Goal: Information Seeking & Learning: Learn about a topic

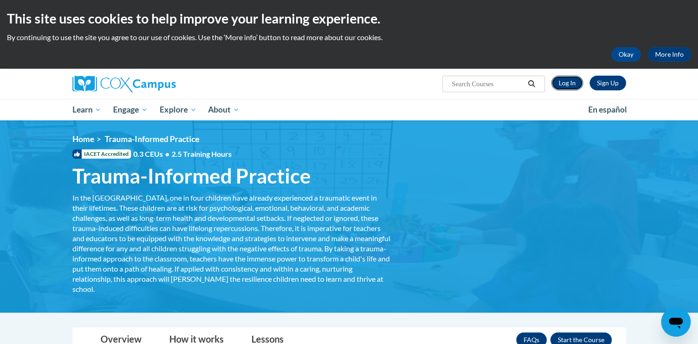
click at [570, 84] on link "Log In" at bounding box center [568, 83] width 32 height 15
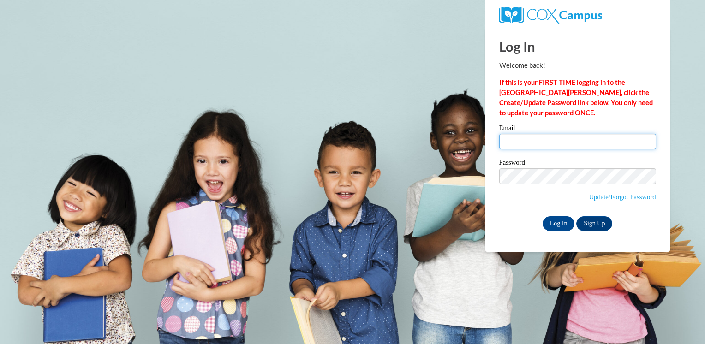
click at [554, 145] on input "Email" at bounding box center [577, 142] width 157 height 16
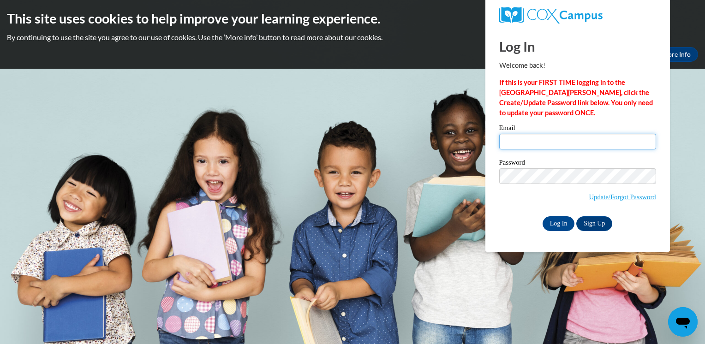
type input "margaret.mccloskey@delmar.k12.de.us"
click at [545, 225] on input "Log In" at bounding box center [559, 223] width 32 height 15
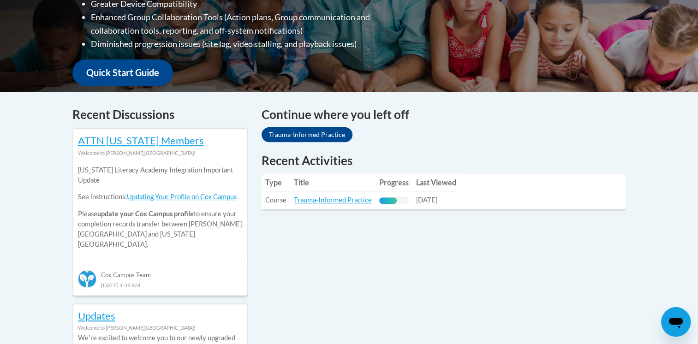
scroll to position [323, 0]
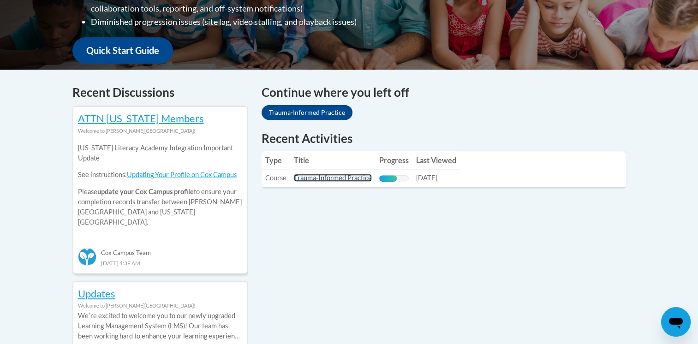
click at [340, 179] on link "Trauma-Informed Practice" at bounding box center [333, 178] width 78 height 8
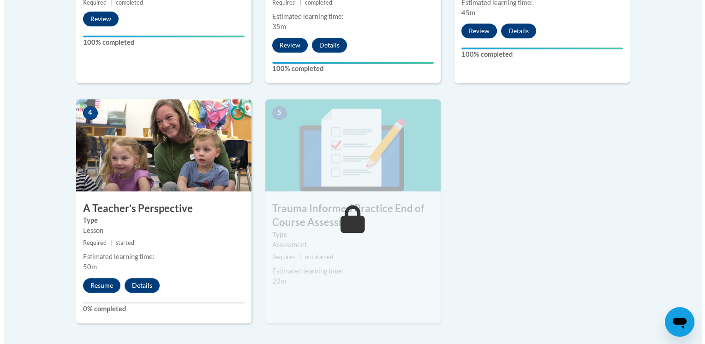
scroll to position [462, 0]
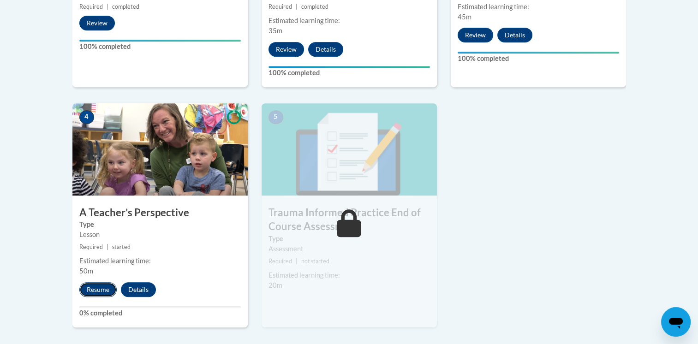
click at [95, 286] on button "Resume" at bounding box center [97, 289] width 37 height 15
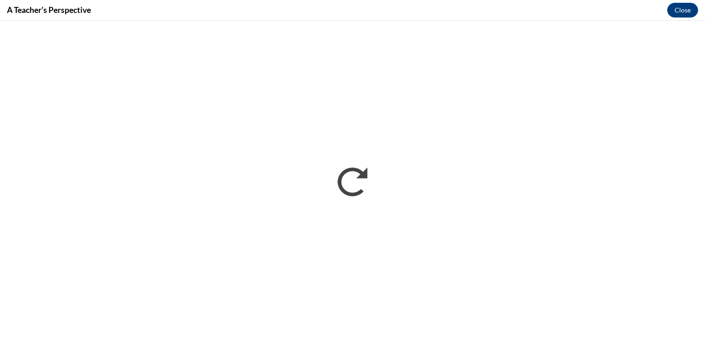
scroll to position [0, 0]
click at [436, 21] on iframe at bounding box center [352, 183] width 705 height 324
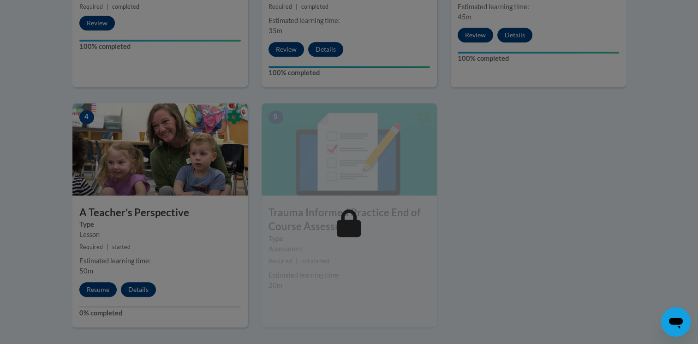
click at [320, 223] on div at bounding box center [349, 172] width 698 height 344
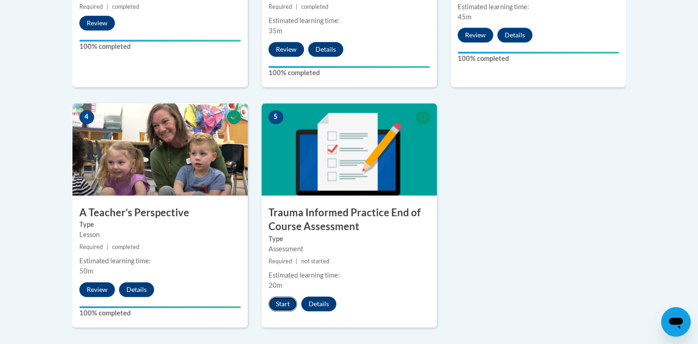
click at [271, 303] on button "Start" at bounding box center [283, 304] width 29 height 15
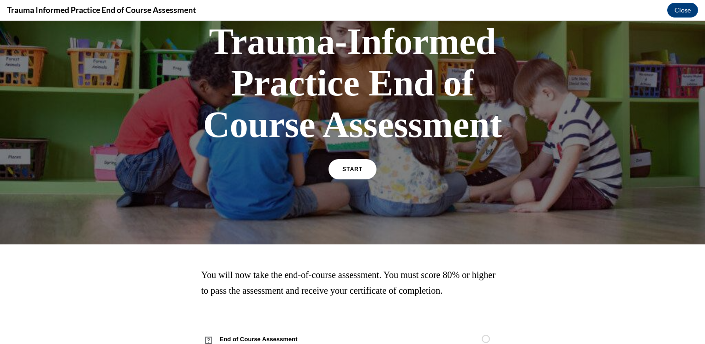
scroll to position [98, 0]
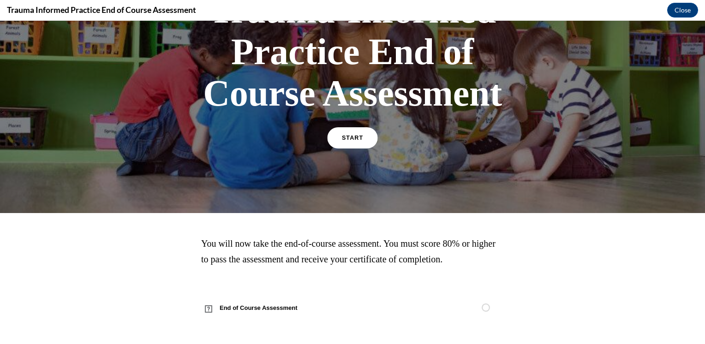
click at [355, 138] on span "START" at bounding box center [352, 138] width 21 height 7
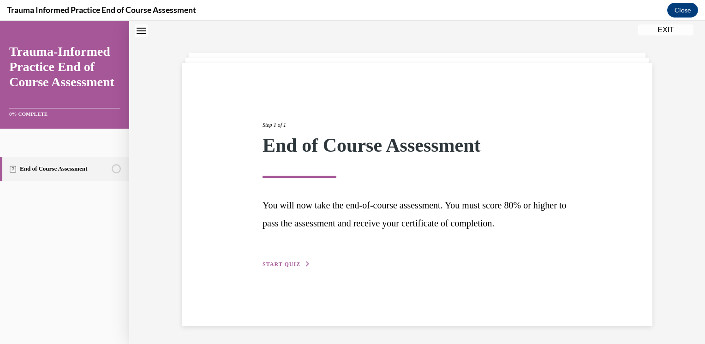
scroll to position [29, 0]
click at [285, 262] on span "START QUIZ" at bounding box center [282, 264] width 38 height 6
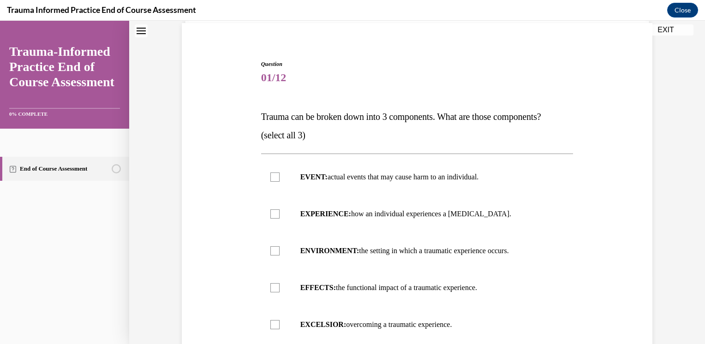
scroll to position [168, 0]
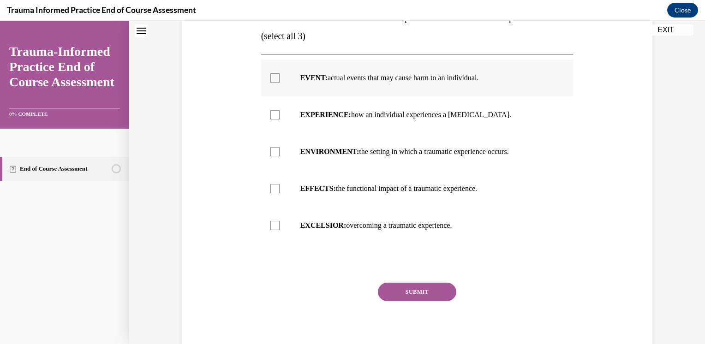
click at [415, 81] on p "EVENT: actual events that may cause harm to an individual." at bounding box center [425, 77] width 250 height 9
click at [280, 81] on input "EVENT: actual events that may cause harm to an individual." at bounding box center [274, 77] width 9 height 9
checkbox input "true"
click at [412, 155] on p "ENVIRONMENT: the setting in which a traumatic experience occurs." at bounding box center [425, 151] width 250 height 9
click at [280, 155] on input "ENVIRONMENT: the setting in which a traumatic experience occurs." at bounding box center [274, 151] width 9 height 9
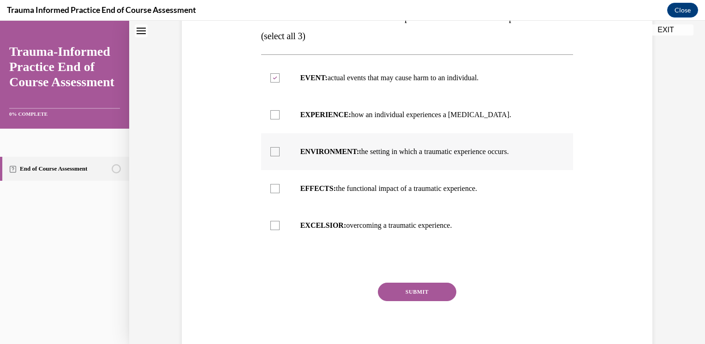
checkbox input "true"
click at [307, 172] on label "EFFECTS: the functional impact of a traumatic experience." at bounding box center [417, 188] width 313 height 37
click at [280, 184] on input "EFFECTS: the functional impact of a traumatic experience." at bounding box center [274, 188] width 9 height 9
checkbox input "true"
click at [423, 288] on button "SUBMIT" at bounding box center [417, 292] width 78 height 18
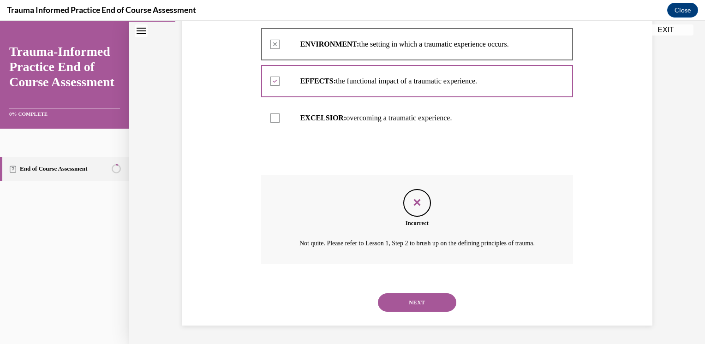
scroll to position [286, 0]
click at [425, 305] on button "NEXT" at bounding box center [417, 303] width 78 height 18
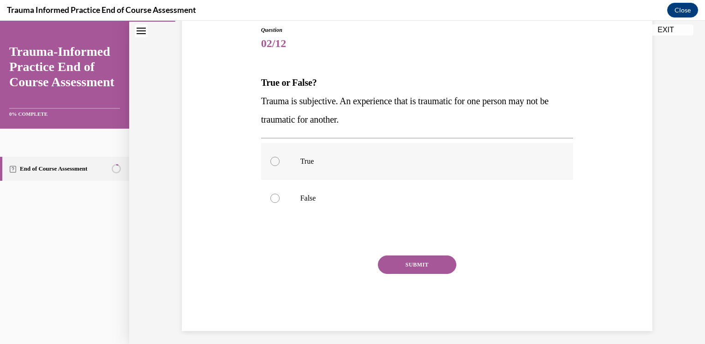
click at [305, 162] on p "True" at bounding box center [425, 161] width 250 height 9
click at [280, 162] on input "True" at bounding box center [274, 161] width 9 height 9
radio input "true"
click at [428, 267] on button "SUBMIT" at bounding box center [417, 265] width 78 height 18
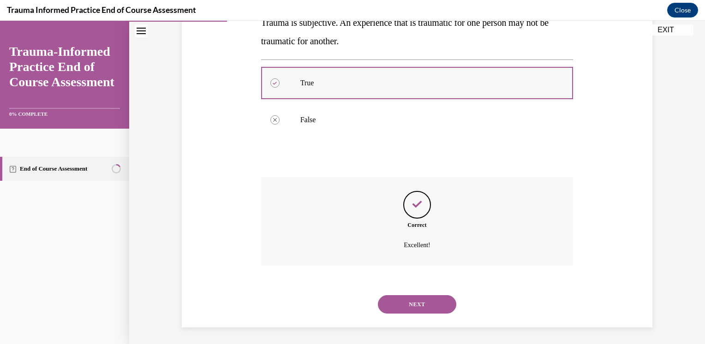
scroll to position [182, 0]
click at [415, 299] on button "NEXT" at bounding box center [417, 303] width 78 height 18
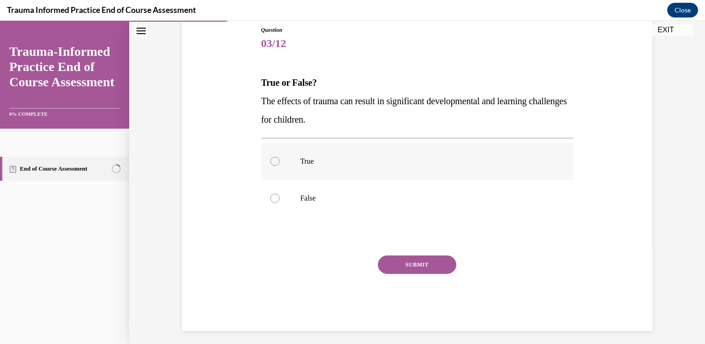
click at [281, 154] on label "True" at bounding box center [417, 161] width 313 height 37
click at [280, 157] on input "True" at bounding box center [274, 161] width 9 height 9
radio input "true"
click at [417, 273] on button "SUBMIT" at bounding box center [417, 265] width 78 height 18
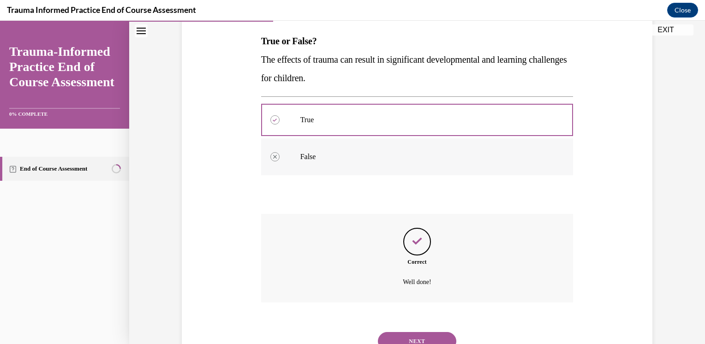
scroll to position [182, 0]
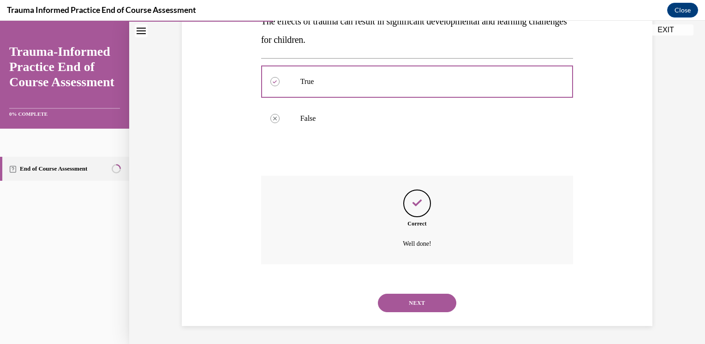
click at [417, 304] on button "NEXT" at bounding box center [417, 303] width 78 height 18
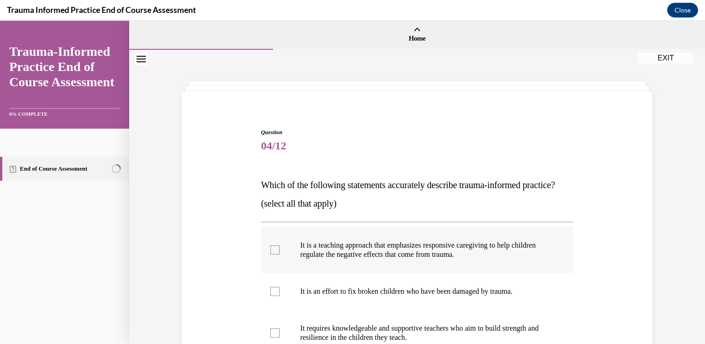
click at [449, 259] on p "It is a teaching approach that emphasizes responsive caregiving to help childre…" at bounding box center [425, 250] width 250 height 18
click at [280, 255] on input "It is a teaching approach that emphasizes responsive caregiving to help childre…" at bounding box center [274, 250] width 9 height 9
checkbox input "true"
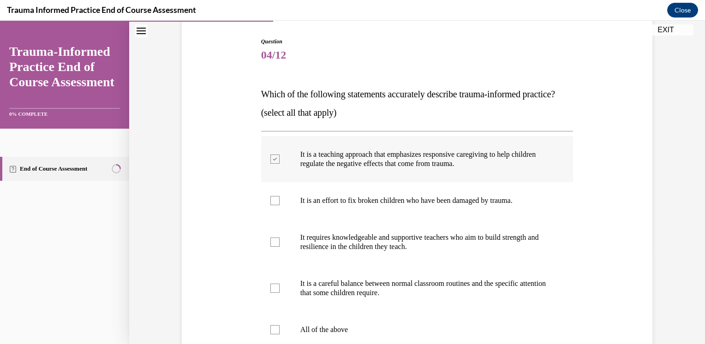
scroll to position [92, 0]
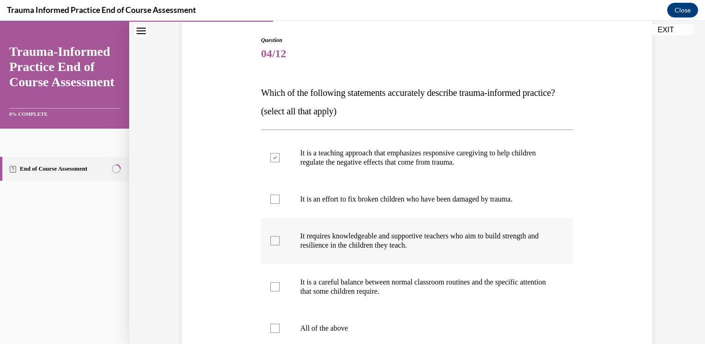
click at [422, 250] on p "It requires knowledgeable and supportive teachers who aim to build strength and…" at bounding box center [425, 241] width 250 height 18
click at [280, 246] on input "It requires knowledgeable and supportive teachers who aim to build strength and…" at bounding box center [274, 240] width 9 height 9
checkbox input "true"
click at [427, 284] on label "It is a careful balance between normal classroom routines and the specific atte…" at bounding box center [417, 287] width 313 height 46
click at [280, 284] on input "It is a careful balance between normal classroom routines and the specific atte…" at bounding box center [274, 286] width 9 height 9
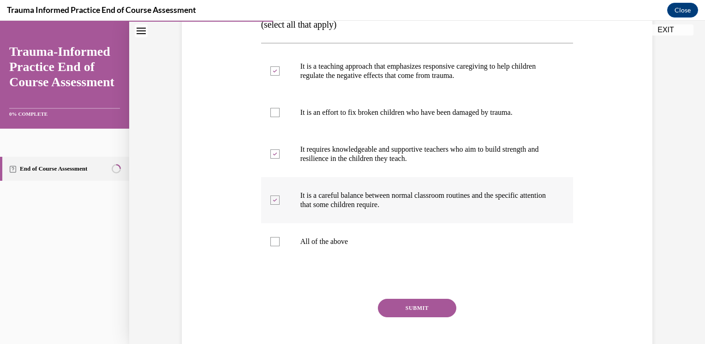
scroll to position [185, 0]
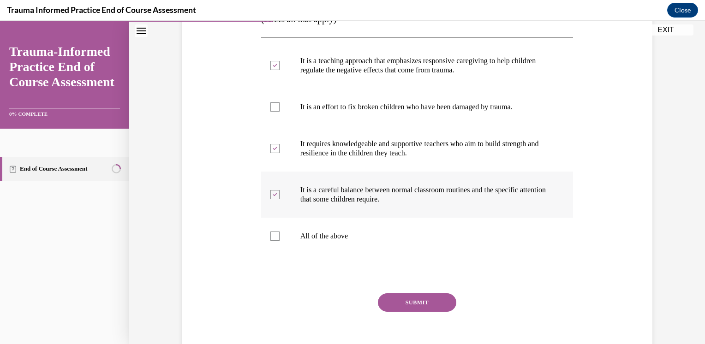
click at [415, 204] on p "It is a careful balance between normal classroom routines and the specific atte…" at bounding box center [425, 195] width 250 height 18
click at [280, 199] on input "It is a careful balance between normal classroom routines and the specific atte…" at bounding box center [274, 194] width 9 height 9
click at [339, 218] on label "It is a careful balance between normal classroom routines and the specific atte…" at bounding box center [417, 195] width 313 height 46
click at [280, 199] on input "It is a careful balance between normal classroom routines and the specific atte…" at bounding box center [274, 194] width 9 height 9
checkbox input "true"
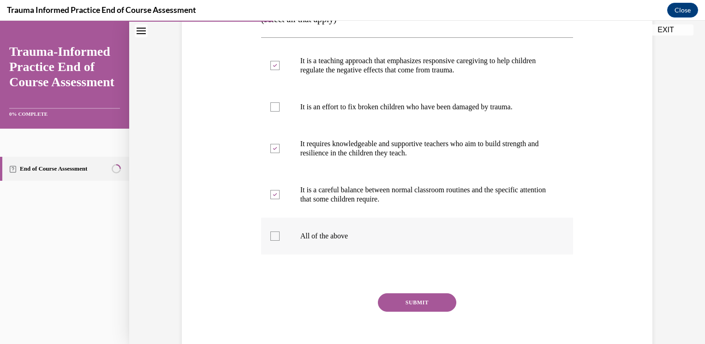
click at [331, 241] on p "All of the above" at bounding box center [425, 236] width 250 height 9
click at [280, 241] on input "All of the above" at bounding box center [274, 236] width 9 height 9
checkbox input "true"
drag, startPoint x: 271, startPoint y: 211, endPoint x: 270, endPoint y: 173, distance: 38.8
click at [271, 199] on div at bounding box center [274, 194] width 9 height 9
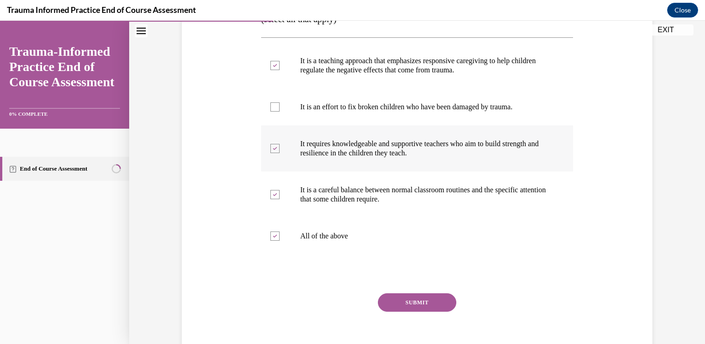
click at [271, 199] on input "It is a careful balance between normal classroom routines and the specific atte…" at bounding box center [274, 194] width 9 height 9
checkbox input "false"
click at [273, 150] on icon at bounding box center [275, 148] width 4 height 3
click at [270, 153] on input "It requires knowledgeable and supportive teachers who aim to build strength and…" at bounding box center [274, 148] width 9 height 9
checkbox input "false"
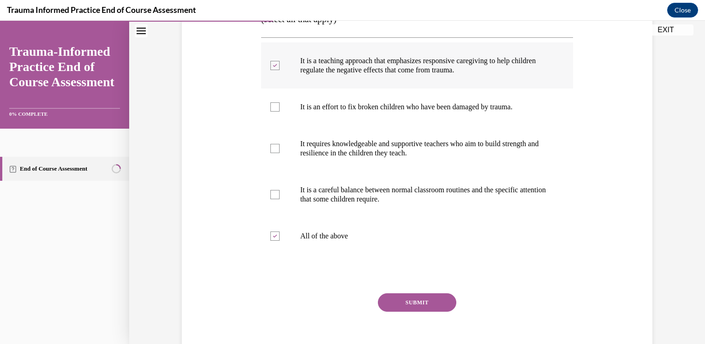
click at [271, 72] on label "It is a teaching approach that emphasizes responsive caregiving to help childre…" at bounding box center [417, 65] width 313 height 46
click at [271, 70] on input "It is a teaching approach that emphasizes responsive caregiving to help childre…" at bounding box center [274, 65] width 9 height 9
checkbox input "false"
click at [271, 241] on div at bounding box center [274, 236] width 9 height 9
click at [271, 241] on input "All of the above" at bounding box center [274, 236] width 9 height 9
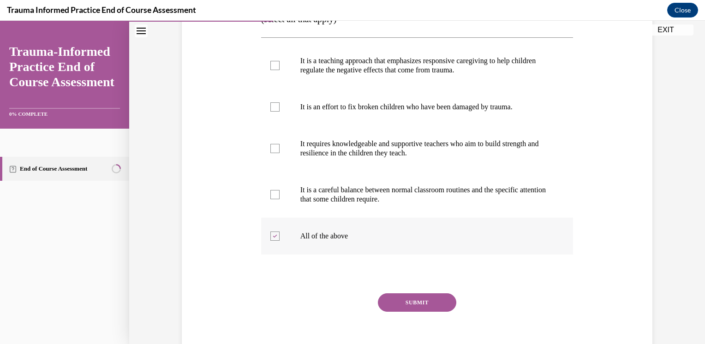
checkbox input "false"
click at [270, 199] on div at bounding box center [274, 194] width 9 height 9
click at [270, 199] on input "It is a careful balance between normal classroom routines and the specific atte…" at bounding box center [274, 194] width 9 height 9
checkbox input "true"
click at [292, 161] on label "It requires knowledgeable and supportive teachers who aim to build strength and…" at bounding box center [417, 149] width 313 height 46
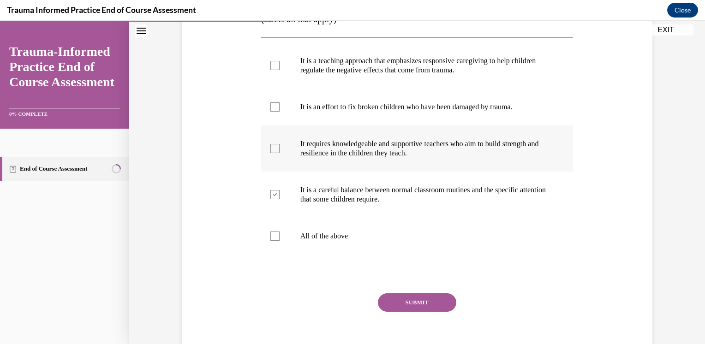
click at [280, 153] on input "It requires knowledgeable and supportive teachers who aim to build strength and…" at bounding box center [274, 148] width 9 height 9
checkbox input "true"
click at [275, 70] on div at bounding box center [274, 65] width 9 height 9
click at [275, 70] on input "It is a teaching approach that emphasizes responsive caregiving to help childre…" at bounding box center [274, 65] width 9 height 9
checkbox input "true"
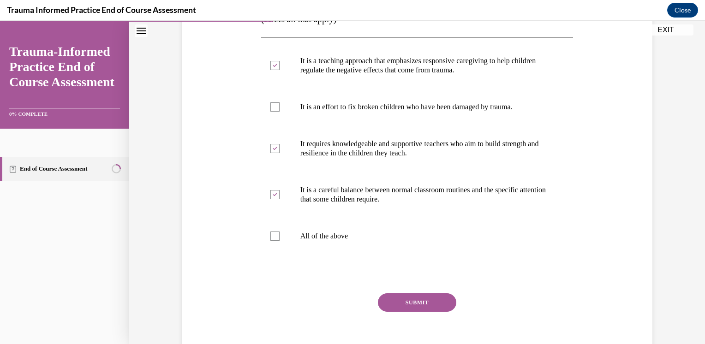
click at [415, 312] on button "SUBMIT" at bounding box center [417, 303] width 78 height 18
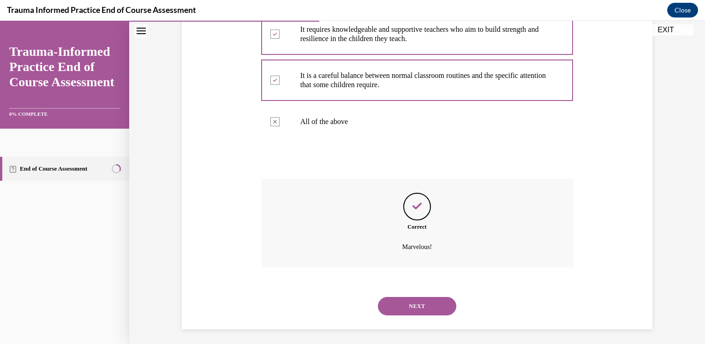
scroll to position [321, 0]
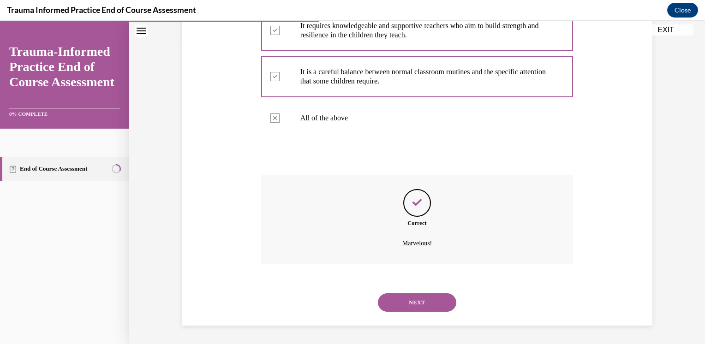
click at [433, 301] on button "NEXT" at bounding box center [417, 303] width 78 height 18
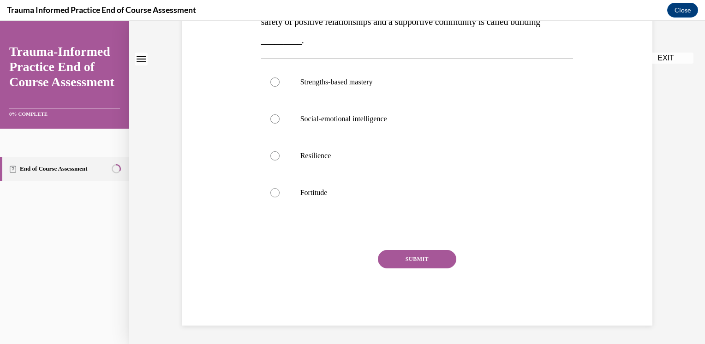
scroll to position [0, 0]
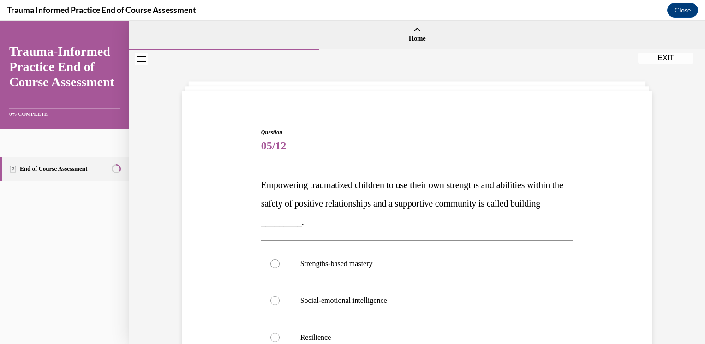
drag, startPoint x: 308, startPoint y: 197, endPoint x: 258, endPoint y: 209, distance: 51.7
click at [261, 209] on p "Empowering traumatized children to use their own strengths and abilities within…" at bounding box center [417, 203] width 313 height 55
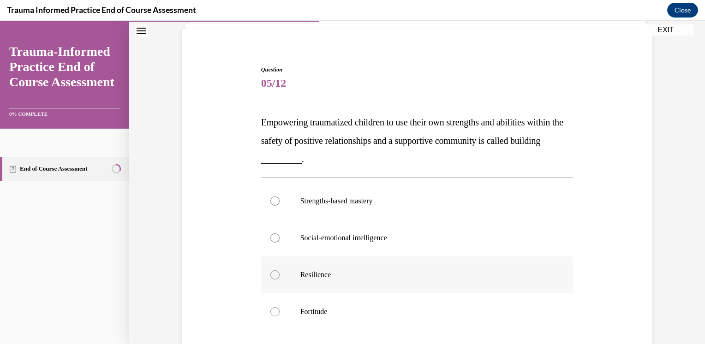
scroll to position [92, 0]
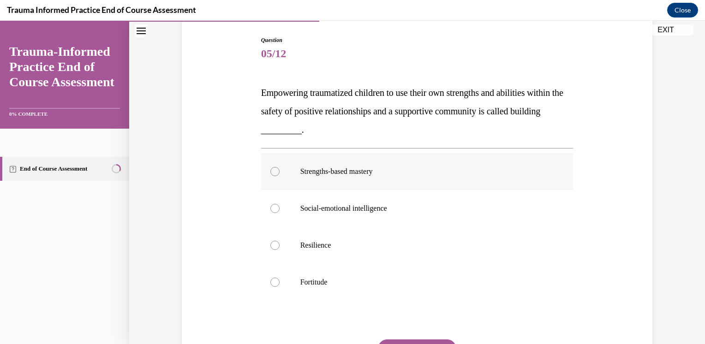
click at [325, 176] on p "Strengths-based mastery" at bounding box center [425, 171] width 250 height 9
click at [280, 176] on input "Strengths-based mastery" at bounding box center [274, 171] width 9 height 9
radio input "true"
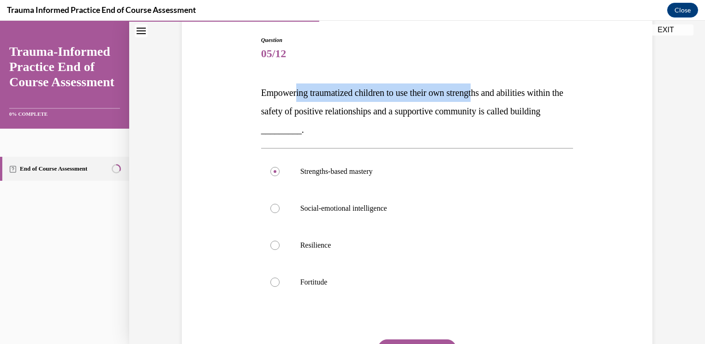
drag, startPoint x: 360, startPoint y: 86, endPoint x: 489, endPoint y: 91, distance: 128.9
click at [489, 91] on p "Empowering traumatized children to use their own strengths and abilities within…" at bounding box center [417, 111] width 313 height 55
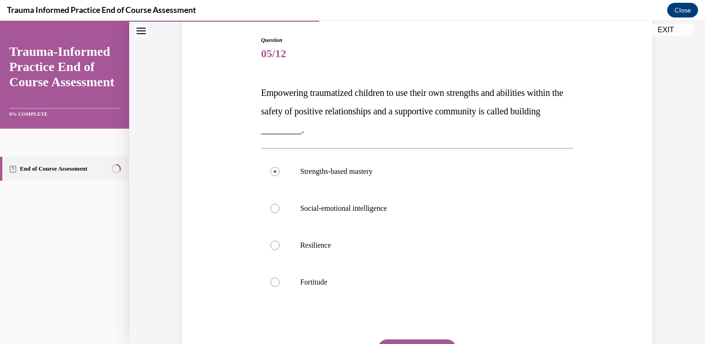
drag, startPoint x: 489, startPoint y: 91, endPoint x: 554, endPoint y: 104, distance: 66.4
click at [554, 104] on p "Empowering traumatized children to use their own strengths and abilities within…" at bounding box center [417, 111] width 313 height 55
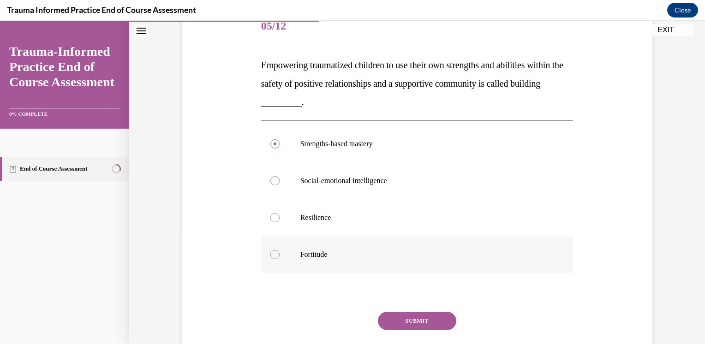
scroll to position [135, 0]
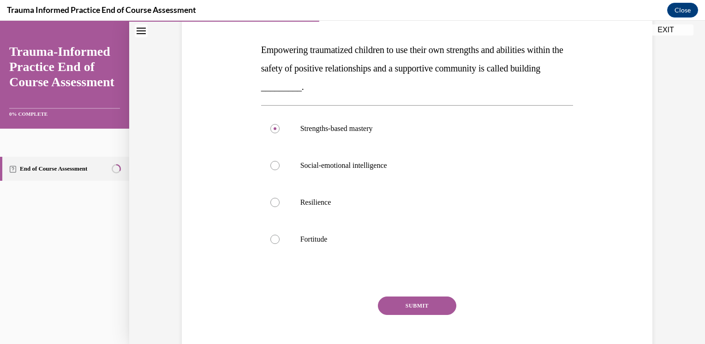
click at [433, 300] on button "SUBMIT" at bounding box center [417, 306] width 78 height 18
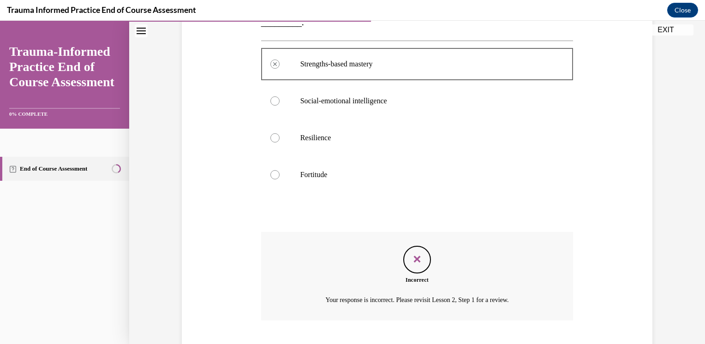
scroll to position [256, 0]
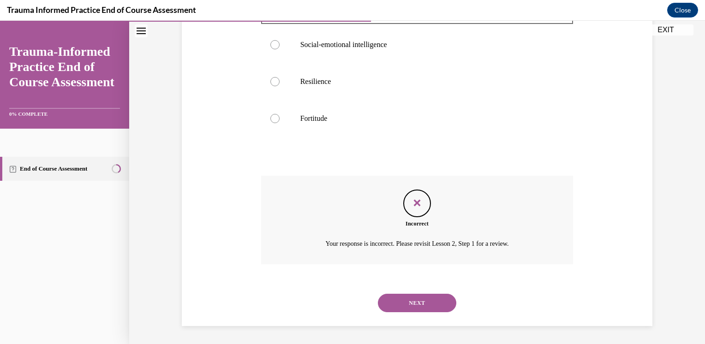
click at [418, 299] on button "NEXT" at bounding box center [417, 303] width 78 height 18
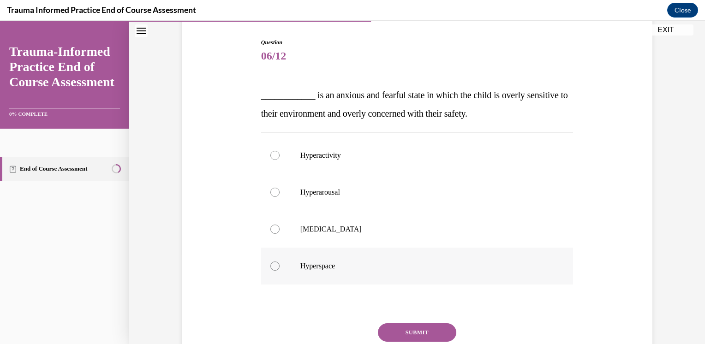
scroll to position [92, 0]
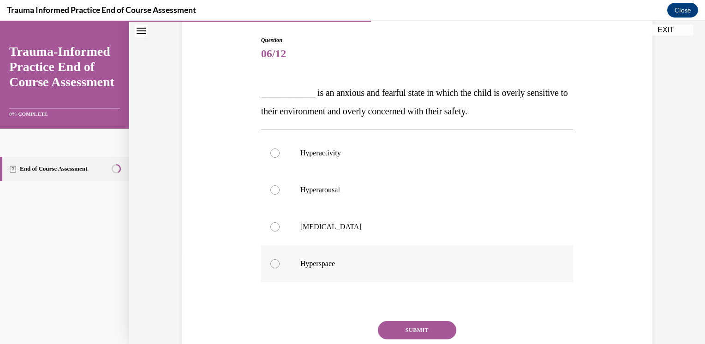
click at [353, 265] on p "Hyperspace" at bounding box center [425, 263] width 250 height 9
click at [280, 265] on input "Hyperspace" at bounding box center [274, 263] width 9 height 9
radio input "true"
click at [399, 328] on button "SUBMIT" at bounding box center [417, 330] width 78 height 18
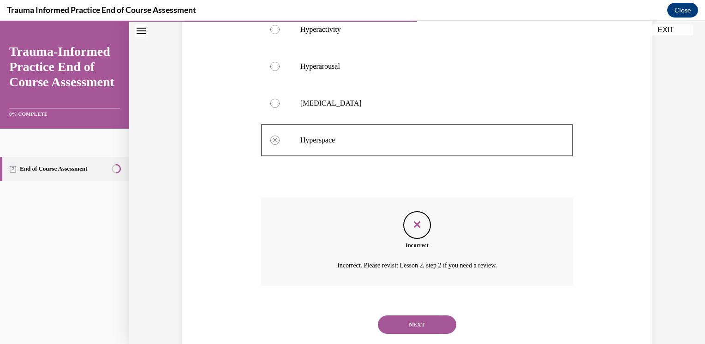
scroll to position [238, 0]
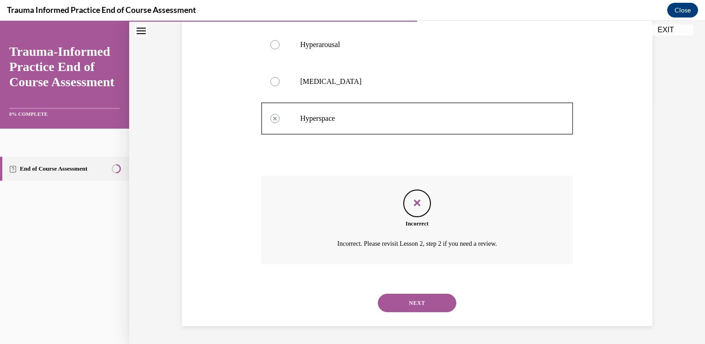
click at [418, 304] on button "NEXT" at bounding box center [417, 303] width 78 height 18
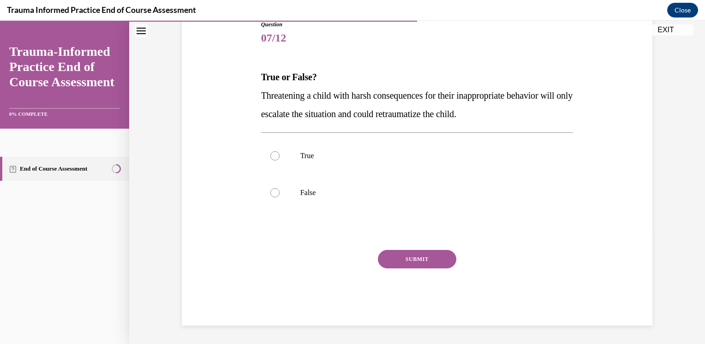
scroll to position [102, 0]
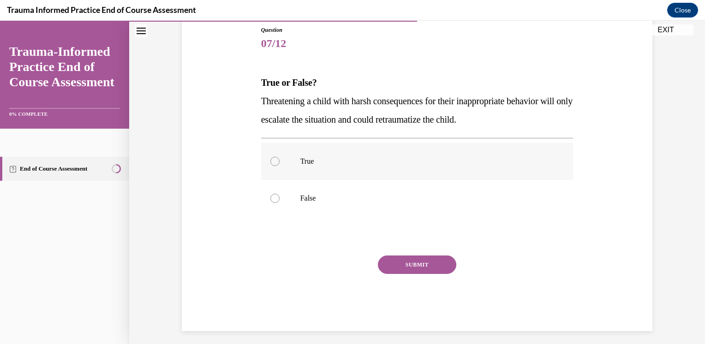
click at [301, 155] on label "True" at bounding box center [417, 161] width 313 height 37
click at [280, 157] on input "True" at bounding box center [274, 161] width 9 height 9
radio input "true"
click at [411, 262] on button "SUBMIT" at bounding box center [417, 265] width 78 height 18
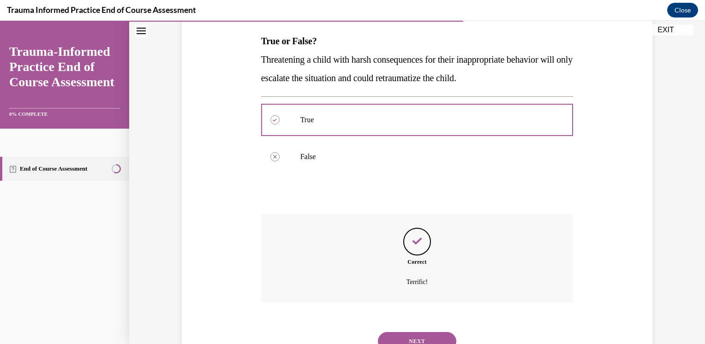
scroll to position [182, 0]
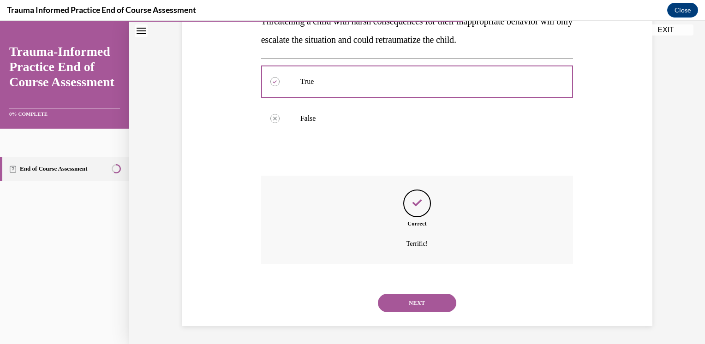
click at [421, 302] on button "NEXT" at bounding box center [417, 303] width 78 height 18
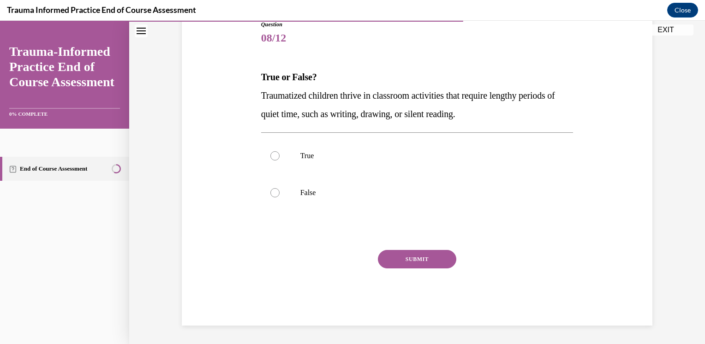
scroll to position [102, 0]
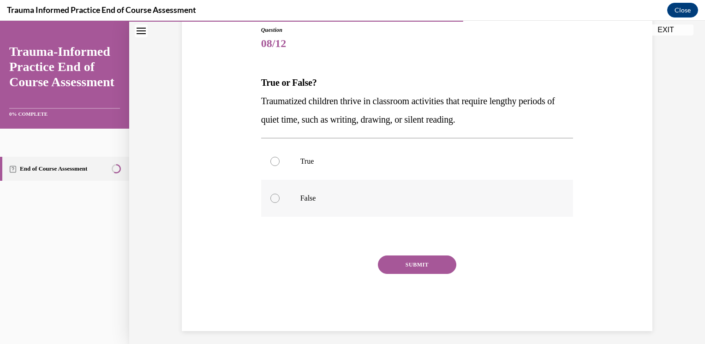
click at [311, 200] on p "False" at bounding box center [425, 198] width 250 height 9
click at [280, 200] on input "False" at bounding box center [274, 198] width 9 height 9
radio input "true"
click at [405, 262] on button "SUBMIT" at bounding box center [417, 265] width 78 height 18
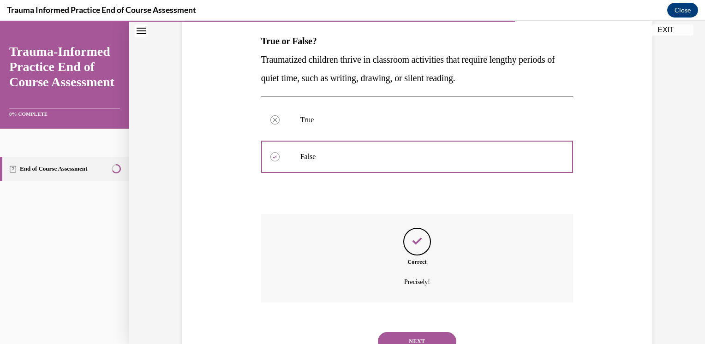
scroll to position [182, 0]
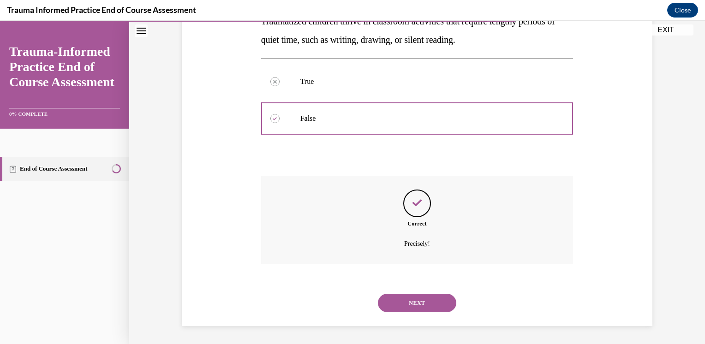
click at [413, 304] on button "NEXT" at bounding box center [417, 303] width 78 height 18
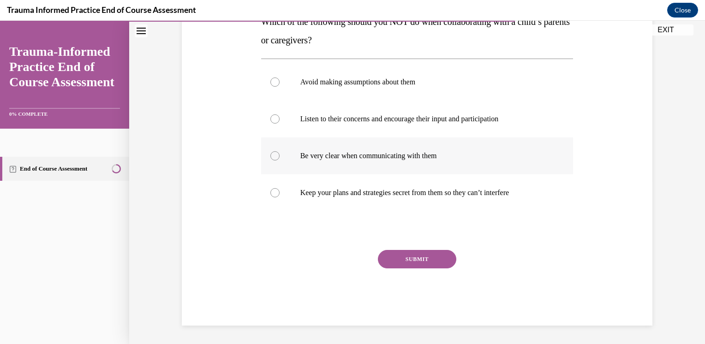
scroll to position [0, 0]
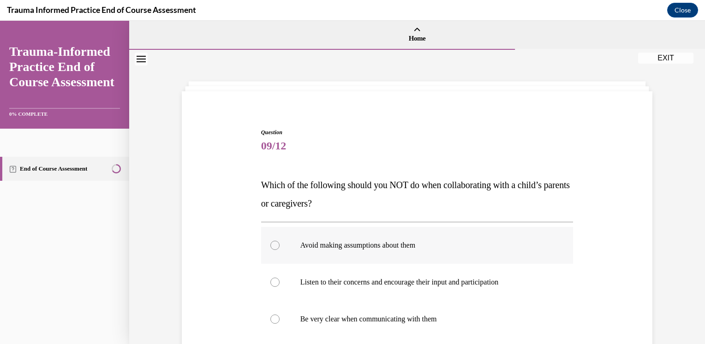
click at [377, 253] on label "Avoid making assumptions about them" at bounding box center [417, 245] width 313 height 37
click at [280, 250] on input "Avoid making assumptions about them" at bounding box center [274, 245] width 9 height 9
radio input "true"
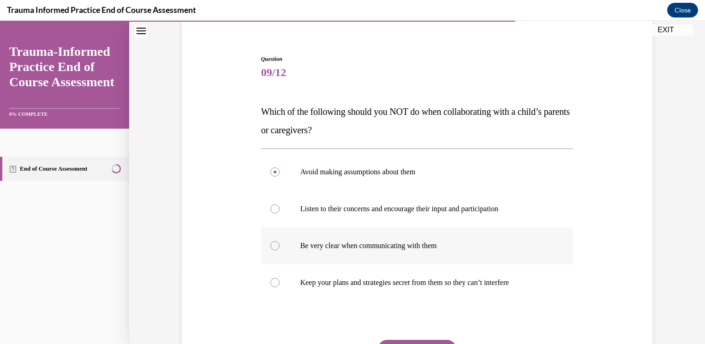
scroll to position [92, 0]
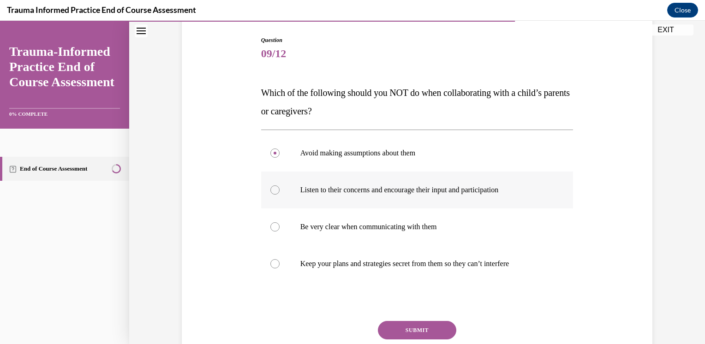
click at [355, 189] on p "Listen to their concerns and encourage their input and participation" at bounding box center [425, 190] width 250 height 9
click at [280, 189] on input "Listen to their concerns and encourage their input and participation" at bounding box center [274, 190] width 9 height 9
radio input "true"
click at [367, 231] on p "Be very clear when communicating with them" at bounding box center [425, 226] width 250 height 9
click at [280, 231] on input "Be very clear when communicating with them" at bounding box center [274, 226] width 9 height 9
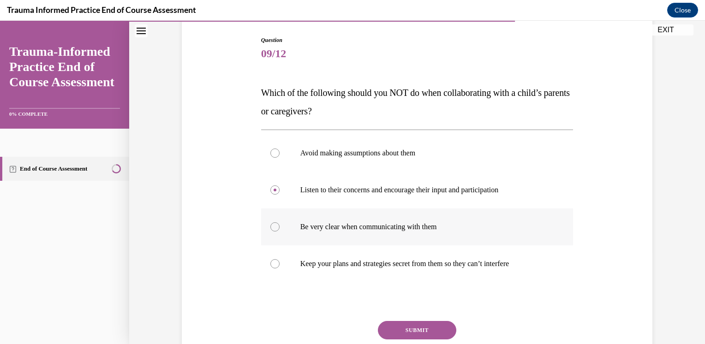
radio input "true"
click at [355, 267] on p "Keep your plans and strategies secret from them so they can’t interfere" at bounding box center [425, 263] width 250 height 9
click at [280, 267] on input "Keep your plans and strategies secret from them so they can’t interfere" at bounding box center [274, 263] width 9 height 9
radio input "true"
click at [424, 322] on button "SUBMIT" at bounding box center [417, 330] width 78 height 18
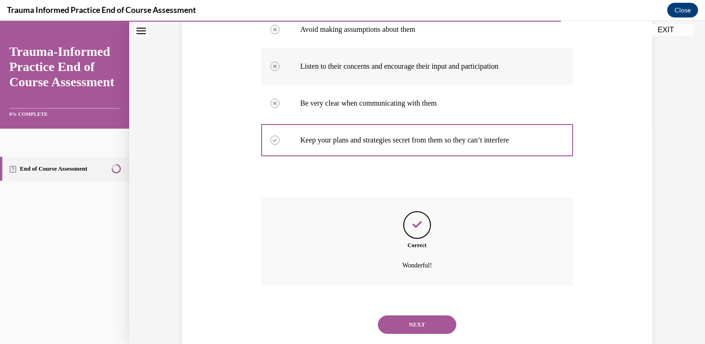
scroll to position [238, 0]
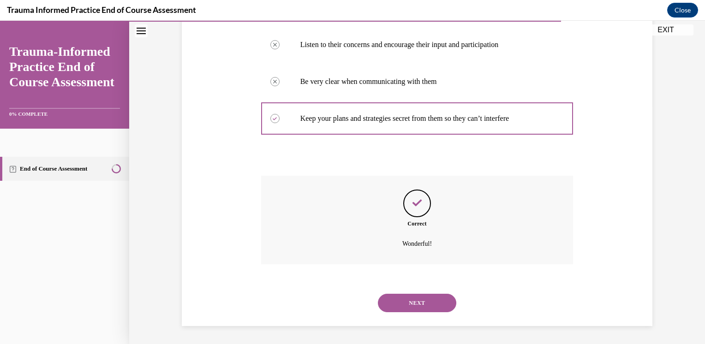
click at [427, 298] on button "NEXT" at bounding box center [417, 303] width 78 height 18
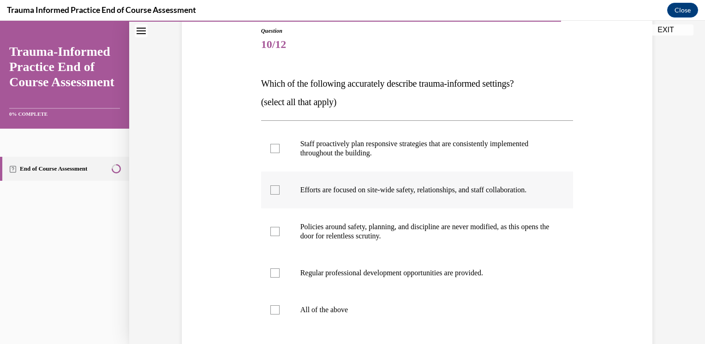
scroll to position [138, 0]
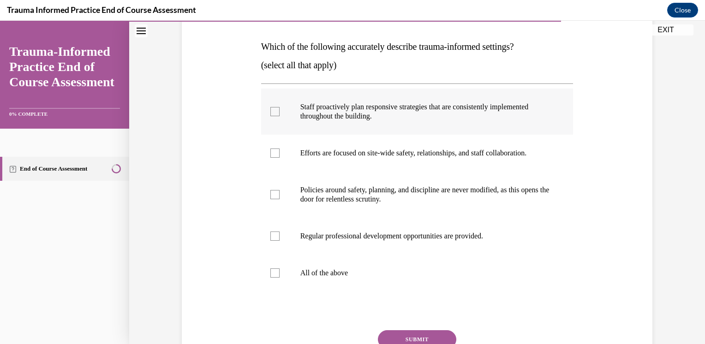
click at [371, 110] on p "Staff proactively plan responsive strategies that are consistently implemented …" at bounding box center [425, 111] width 250 height 18
click at [280, 110] on input "Staff proactively plan responsive strategies that are consistently implemented …" at bounding box center [274, 111] width 9 height 9
checkbox input "true"
click at [277, 142] on label "Efforts are focused on site-wide safety, relationships, and staff collaboration." at bounding box center [417, 153] width 313 height 37
click at [277, 149] on input "Efforts are focused on site-wide safety, relationships, and staff collaboration." at bounding box center [274, 153] width 9 height 9
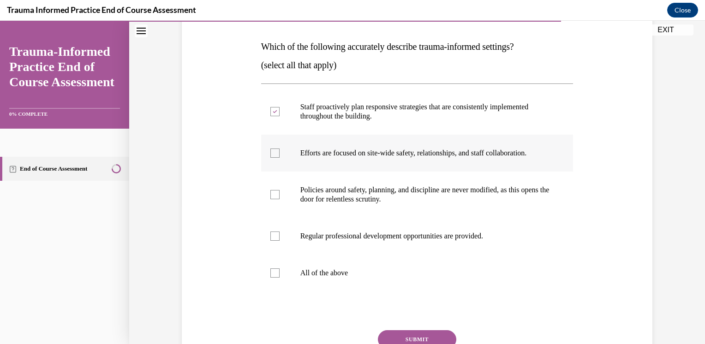
checkbox input "true"
click at [308, 240] on p "Regular professional development opportunities are provided." at bounding box center [425, 236] width 250 height 9
click at [280, 240] on input "Regular professional development opportunities are provided." at bounding box center [274, 236] width 9 height 9
checkbox input "true"
click at [443, 335] on button "SUBMIT" at bounding box center [417, 340] width 78 height 18
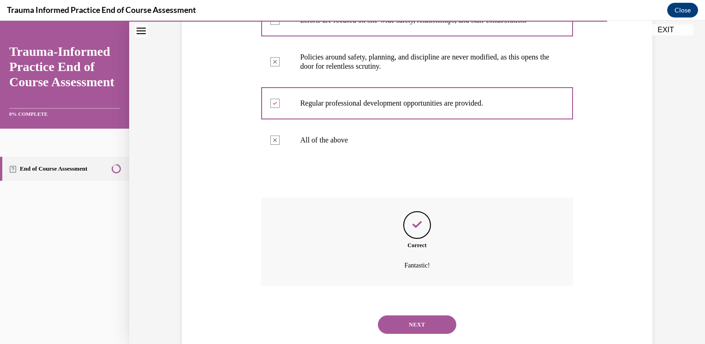
scroll to position [293, 0]
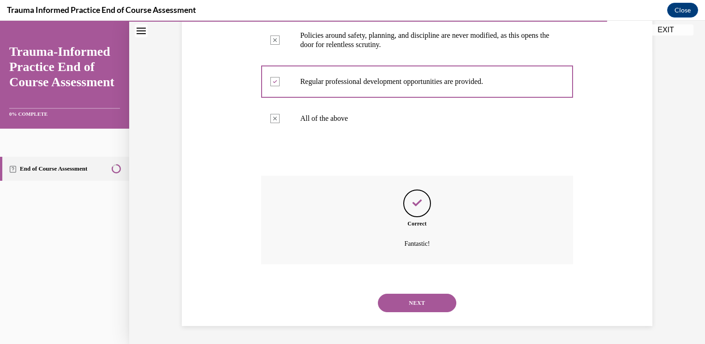
click at [413, 297] on button "NEXT" at bounding box center [417, 303] width 78 height 18
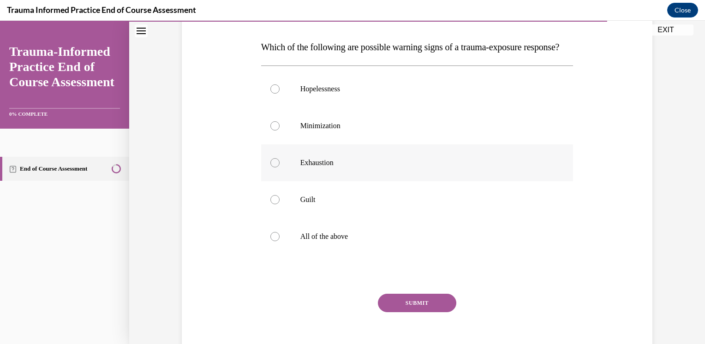
scroll to position [138, 0]
click at [301, 241] on p "All of the above" at bounding box center [425, 236] width 250 height 9
click at [280, 241] on input "All of the above" at bounding box center [274, 236] width 9 height 9
radio input "true"
click at [403, 312] on button "SUBMIT" at bounding box center [417, 303] width 78 height 18
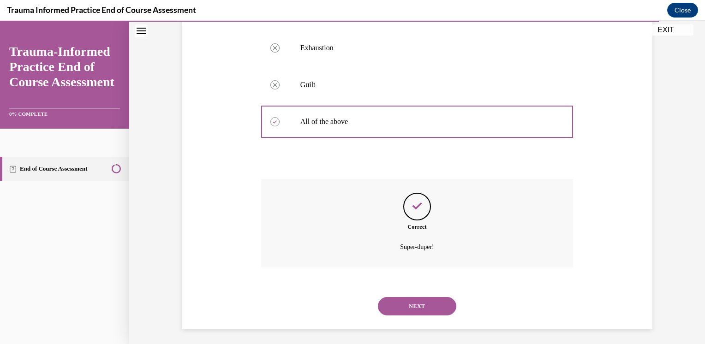
scroll to position [275, 0]
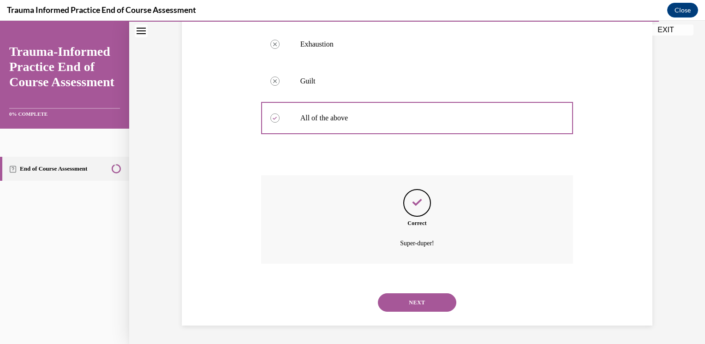
click at [404, 307] on button "NEXT" at bounding box center [417, 303] width 78 height 18
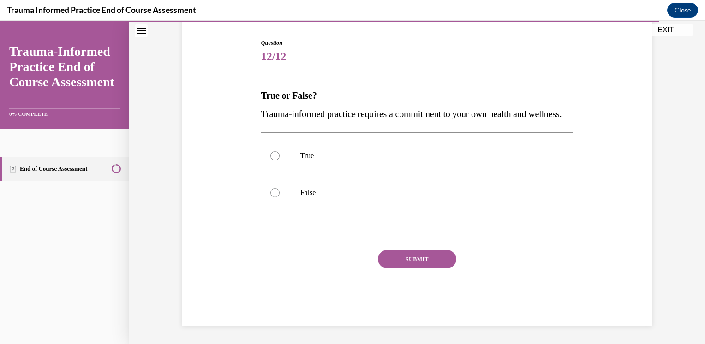
scroll to position [102, 0]
click at [318, 156] on p "True" at bounding box center [425, 155] width 250 height 9
click at [280, 156] on input "True" at bounding box center [274, 155] width 9 height 9
radio input "true"
click at [421, 269] on button "SUBMIT" at bounding box center [417, 259] width 78 height 18
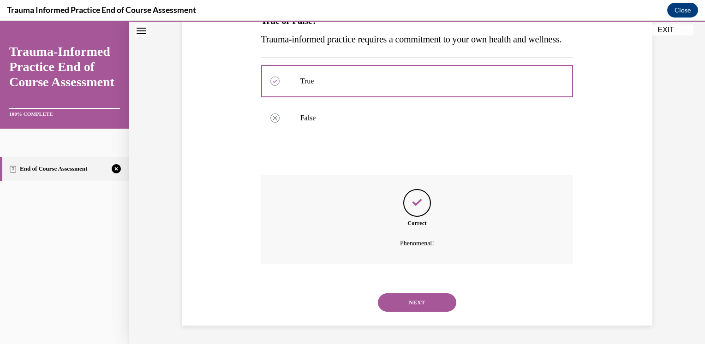
scroll to position [182, 0]
click at [412, 310] on button "NEXT" at bounding box center [417, 303] width 78 height 18
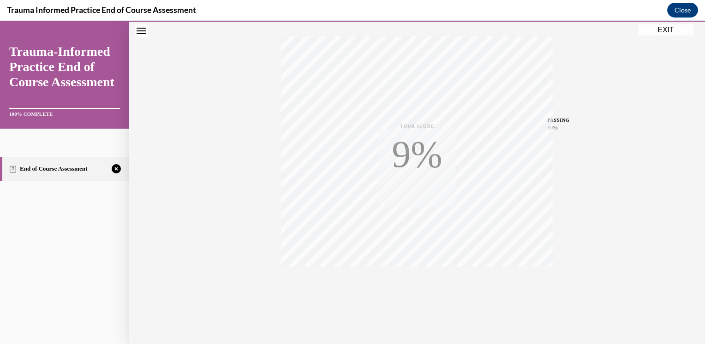
scroll to position [149, 0]
click at [417, 285] on icon "button" at bounding box center [417, 288] width 33 height 10
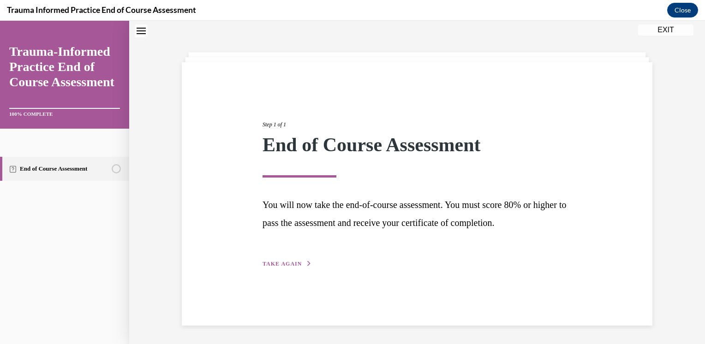
click at [279, 268] on div "Step 1 of 1 End of Course Assessment You will now take the end-of-course assess…" at bounding box center [417, 184] width 323 height 170
click at [281, 263] on span "TAKE AGAIN" at bounding box center [282, 264] width 39 height 6
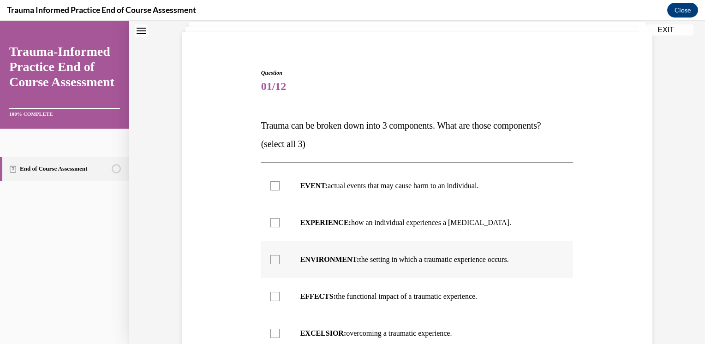
scroll to position [75, 0]
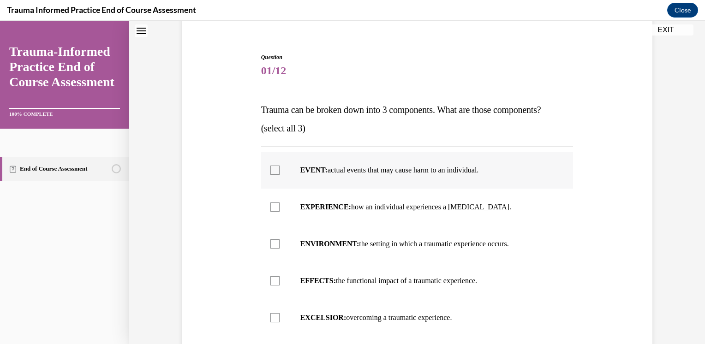
click at [281, 163] on label "EVENT: actual events that may cause harm to an individual." at bounding box center [417, 170] width 313 height 37
click at [280, 166] on input "EVENT: actual events that may cause harm to an individual." at bounding box center [274, 170] width 9 height 9
checkbox input "true"
click at [300, 284] on p "EFFECTS: the functional impact of a traumatic experience." at bounding box center [425, 280] width 250 height 9
click at [280, 284] on input "EFFECTS: the functional impact of a traumatic experience." at bounding box center [274, 280] width 9 height 9
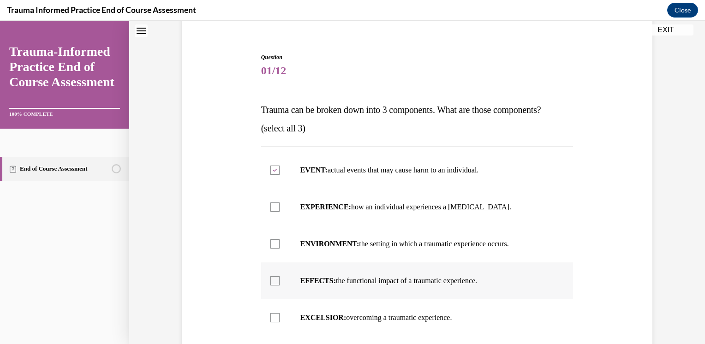
checkbox input "true"
click at [272, 238] on label "ENVIRONMENT: the setting in which a traumatic experience occurs." at bounding box center [417, 244] width 313 height 37
click at [272, 240] on input "ENVIRONMENT: the setting in which a traumatic experience occurs." at bounding box center [274, 244] width 9 height 9
checkbox input "true"
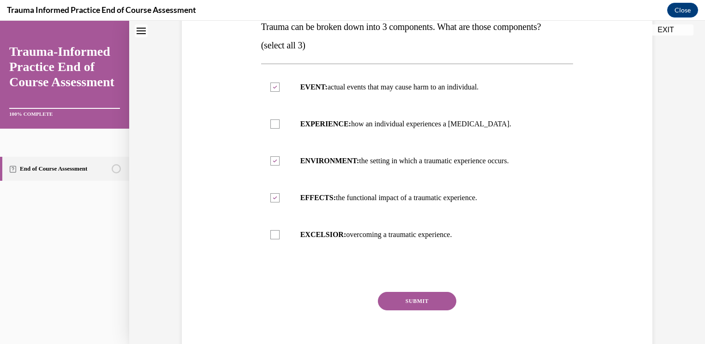
scroll to position [200, 0]
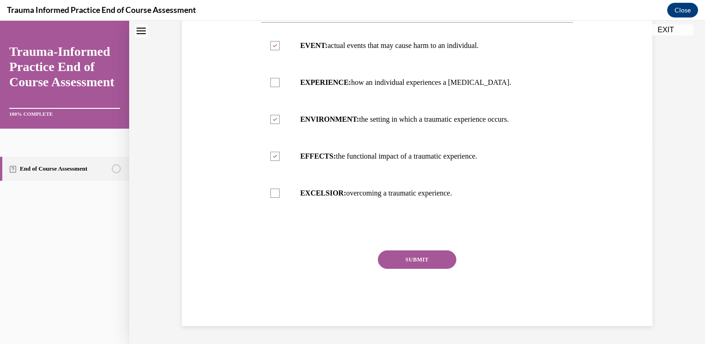
click at [423, 245] on div "Question 01/12 Trauma can be broken down into 3 components. What are those comp…" at bounding box center [417, 127] width 313 height 398
click at [427, 261] on button "SUBMIT" at bounding box center [417, 260] width 78 height 18
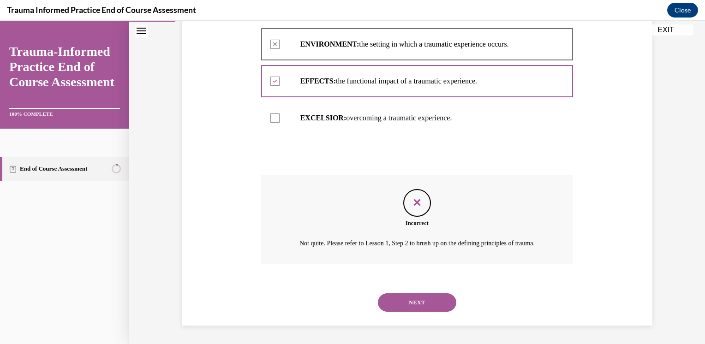
scroll to position [286, 0]
click at [413, 196] on icon "Feedback" at bounding box center [417, 203] width 14 height 14
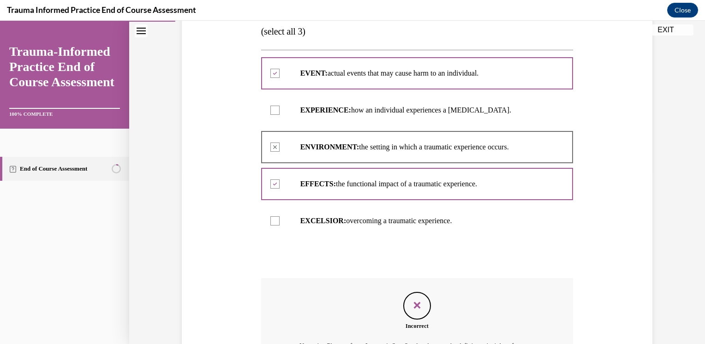
scroll to position [147, 0]
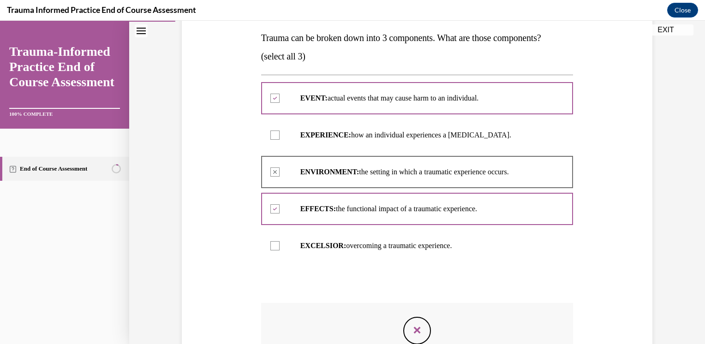
click at [289, 127] on label "EXPERIENCE: how an individual experiences a stressor." at bounding box center [417, 135] width 313 height 37
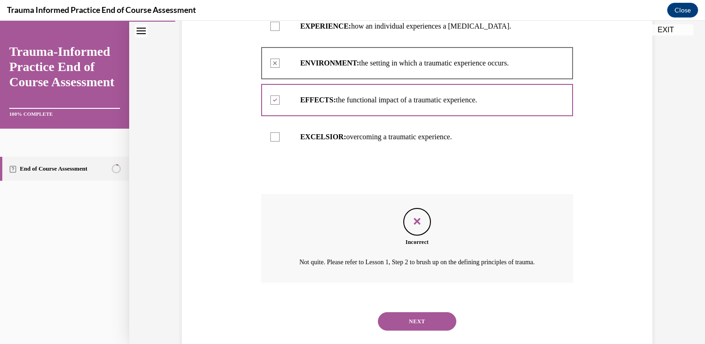
scroll to position [286, 0]
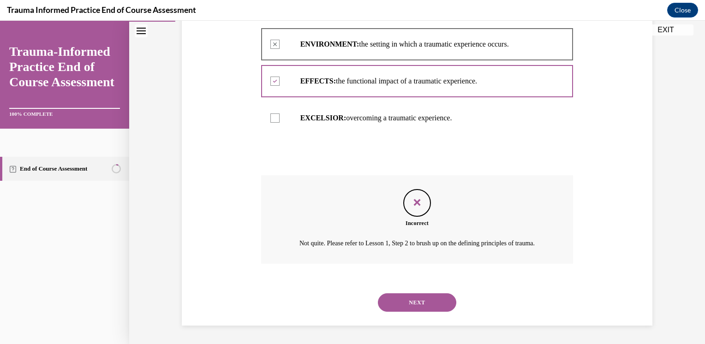
click at [438, 321] on div "SUBMIT NEXT" at bounding box center [417, 302] width 313 height 48
click at [441, 310] on button "NEXT" at bounding box center [417, 303] width 78 height 18
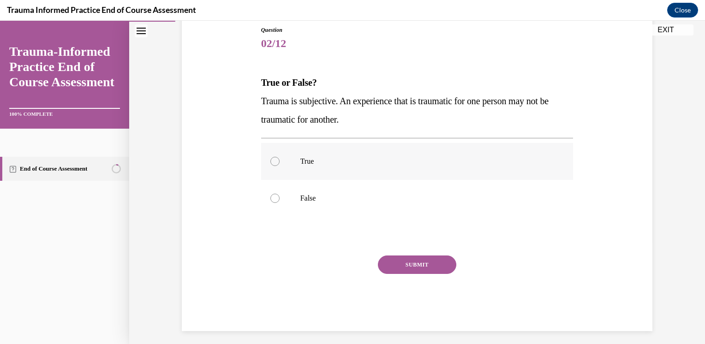
click at [280, 161] on label "True" at bounding box center [417, 161] width 313 height 37
click at [280, 161] on input "True" at bounding box center [274, 161] width 9 height 9
radio input "true"
click at [408, 267] on button "SUBMIT" at bounding box center [417, 265] width 78 height 18
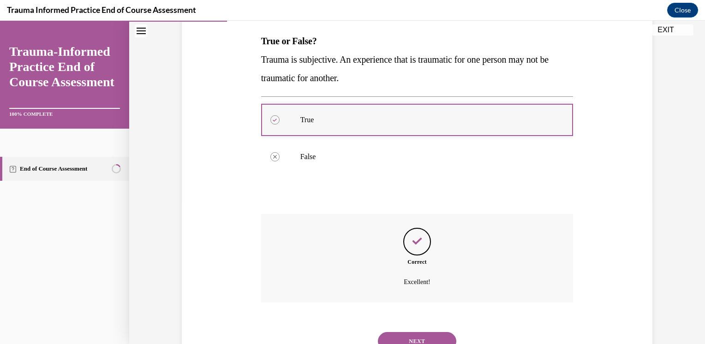
scroll to position [182, 0]
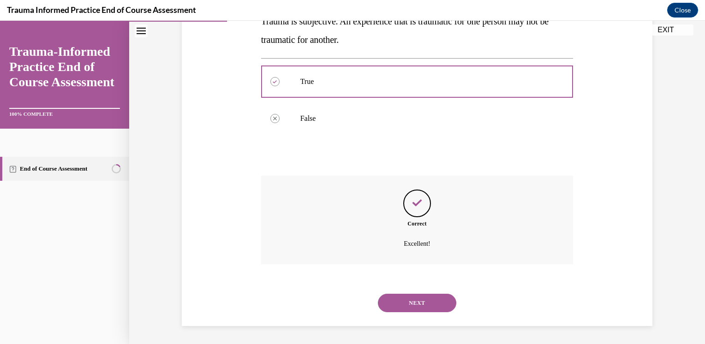
click at [421, 307] on button "NEXT" at bounding box center [417, 303] width 78 height 18
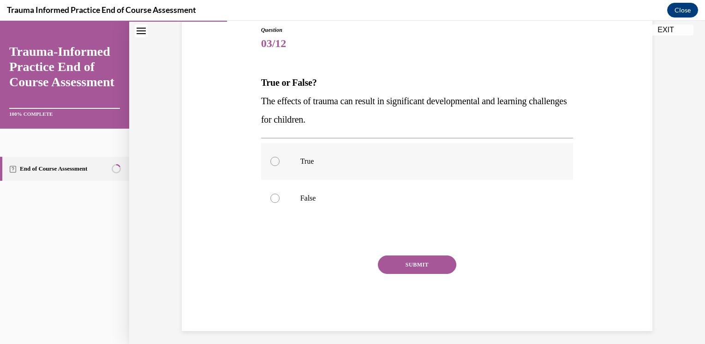
click at [303, 160] on p "True" at bounding box center [425, 161] width 250 height 9
click at [280, 160] on input "True" at bounding box center [274, 161] width 9 height 9
radio input "true"
click at [406, 268] on button "SUBMIT" at bounding box center [417, 265] width 78 height 18
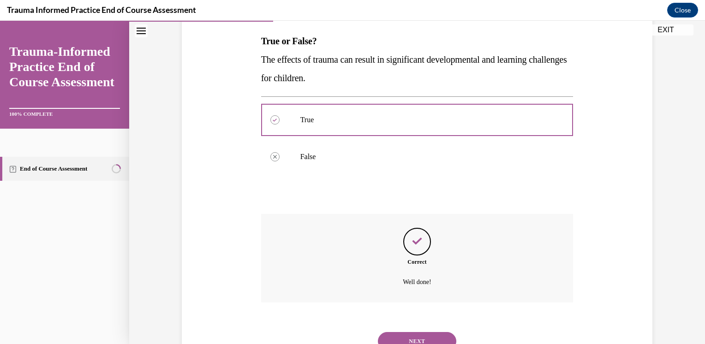
scroll to position [182, 0]
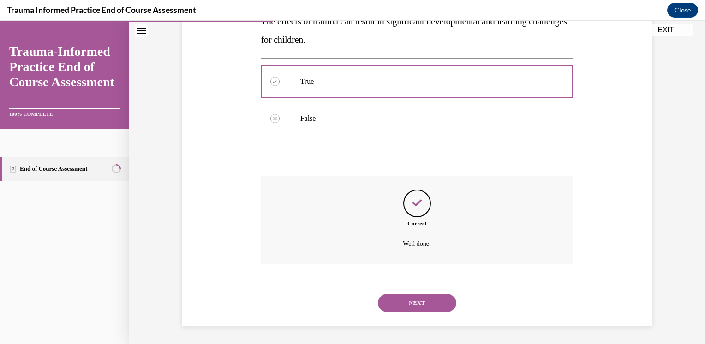
click at [444, 300] on button "NEXT" at bounding box center [417, 303] width 78 height 18
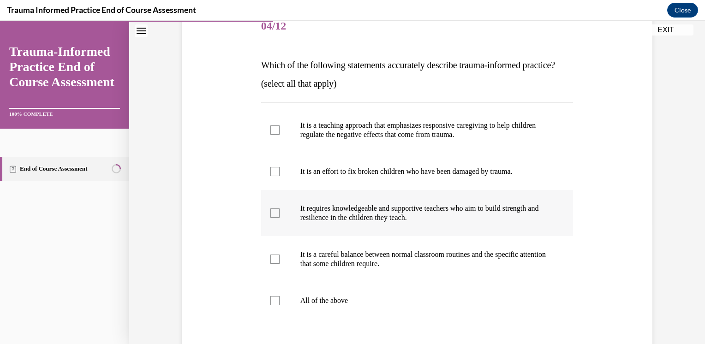
scroll to position [138, 0]
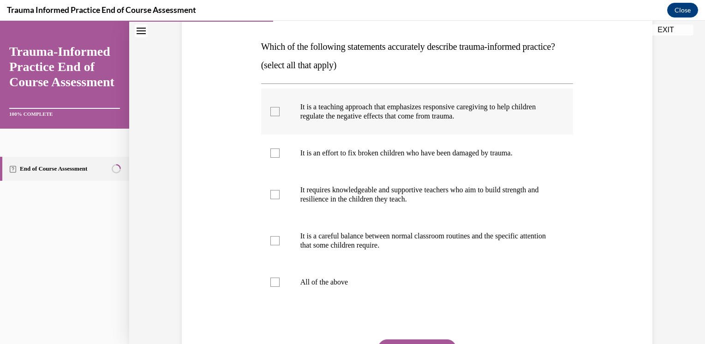
click at [415, 121] on p "It is a teaching approach that emphasizes responsive caregiving to help childre…" at bounding box center [425, 111] width 250 height 18
click at [280, 116] on input "It is a teaching approach that emphasizes responsive caregiving to help childre…" at bounding box center [274, 111] width 9 height 9
checkbox input "true"
drag, startPoint x: 397, startPoint y: 212, endPoint x: 395, endPoint y: 238, distance: 25.5
click at [396, 204] on p "It requires knowledgeable and supportive teachers who aim to build strength and…" at bounding box center [425, 195] width 250 height 18
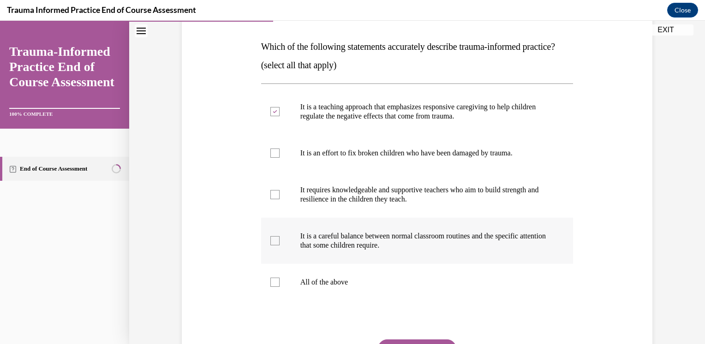
click at [280, 199] on input "It requires knowledgeable and supportive teachers who aim to build strength and…" at bounding box center [274, 194] width 9 height 9
checkbox input "true"
click at [397, 250] on p "It is a careful balance between normal classroom routines and the specific atte…" at bounding box center [425, 241] width 250 height 18
click at [280, 246] on input "It is a careful balance between normal classroom routines and the specific atte…" at bounding box center [274, 240] width 9 height 9
checkbox input "true"
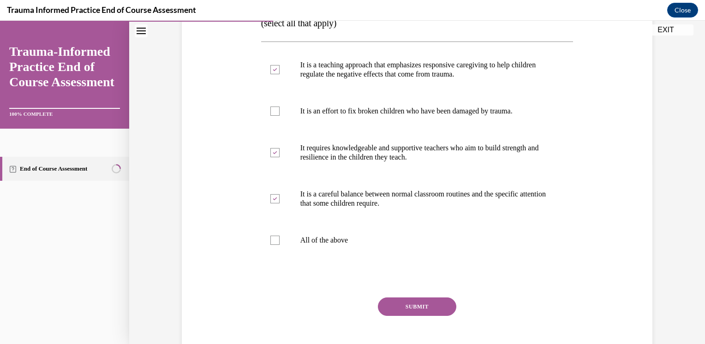
scroll to position [231, 0]
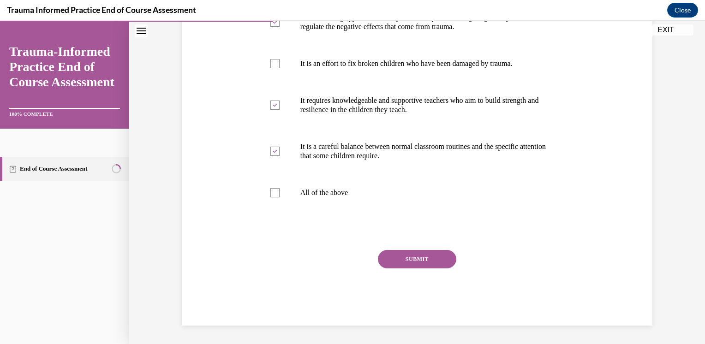
click at [418, 269] on button "SUBMIT" at bounding box center [417, 259] width 78 height 18
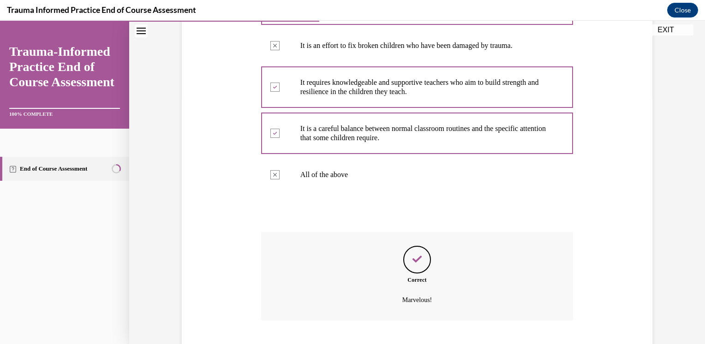
scroll to position [321, 0]
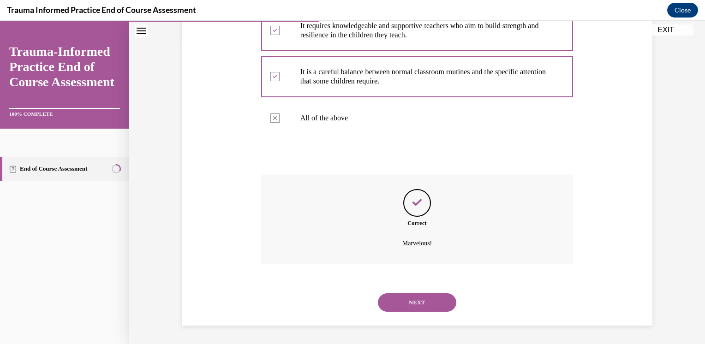
click at [408, 309] on button "NEXT" at bounding box center [417, 303] width 78 height 18
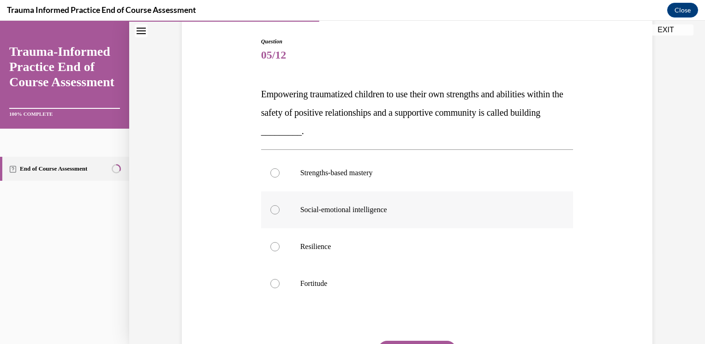
scroll to position [92, 0]
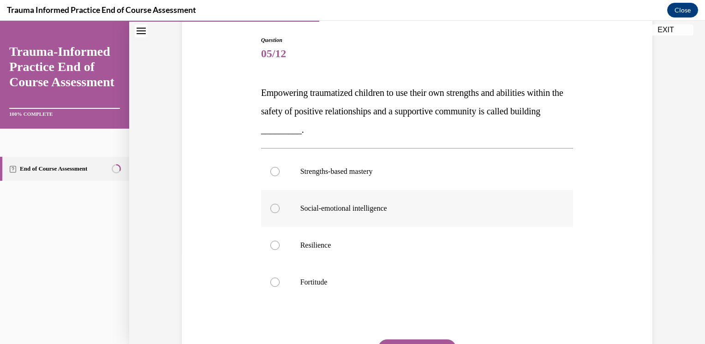
click at [294, 198] on label "Social-emotional intelligence" at bounding box center [417, 208] width 313 height 37
click at [280, 204] on input "Social-emotional intelligence" at bounding box center [274, 208] width 9 height 9
radio input "true"
click at [420, 342] on button "SUBMIT" at bounding box center [417, 349] width 78 height 18
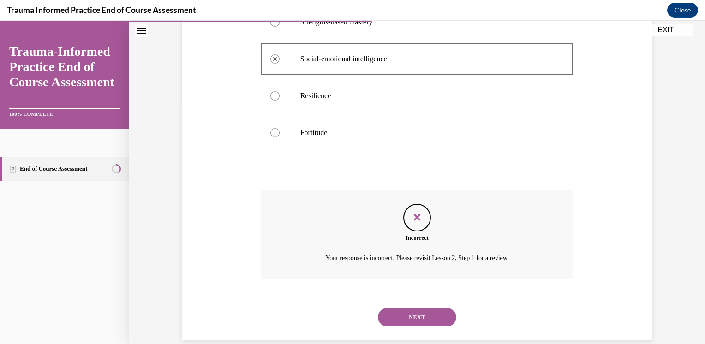
scroll to position [256, 0]
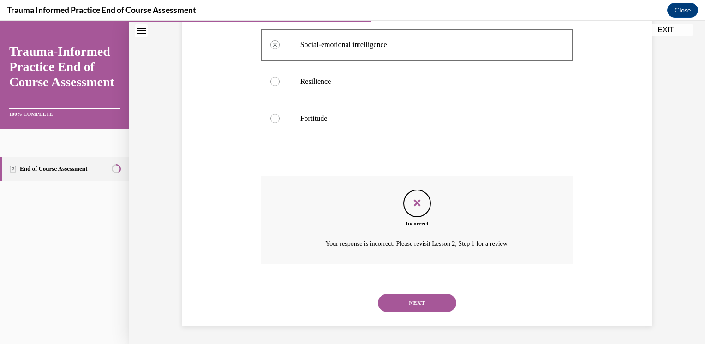
click at [417, 301] on button "NEXT" at bounding box center [417, 303] width 78 height 18
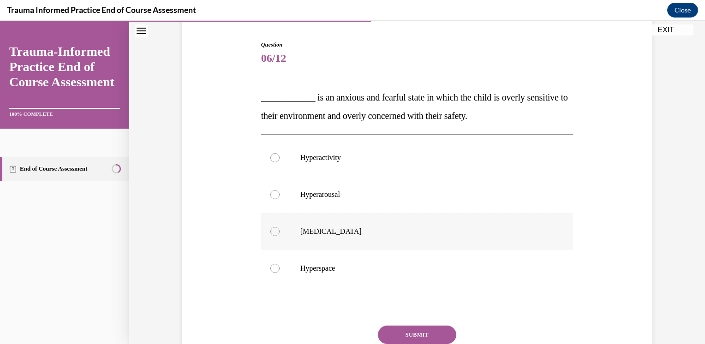
scroll to position [92, 0]
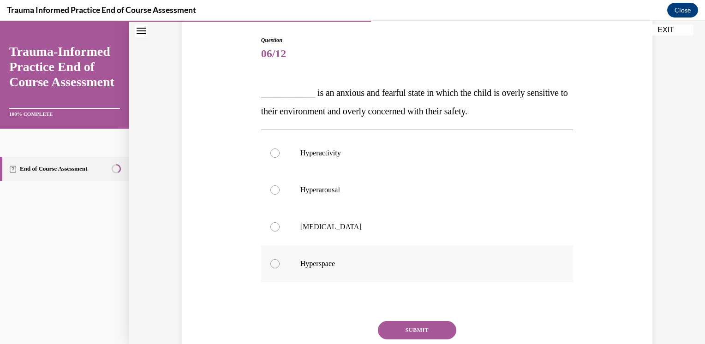
click at [306, 265] on p "Hyperspace" at bounding box center [425, 263] width 250 height 9
click at [280, 265] on input "Hyperspace" at bounding box center [274, 263] width 9 height 9
radio input "true"
click at [386, 324] on button "SUBMIT" at bounding box center [417, 330] width 78 height 18
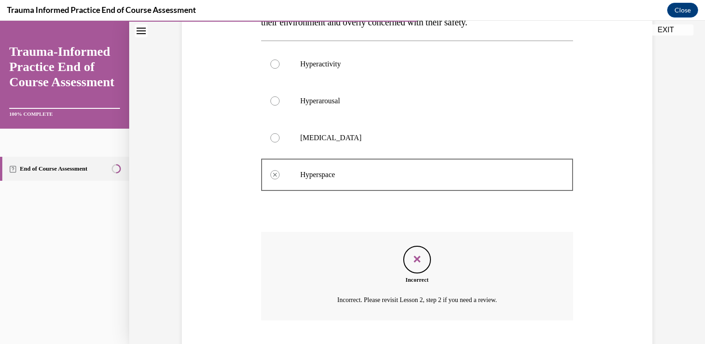
scroll to position [238, 0]
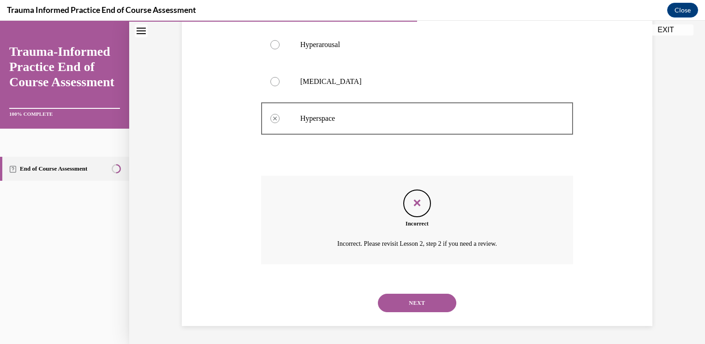
click at [438, 302] on button "NEXT" at bounding box center [417, 303] width 78 height 18
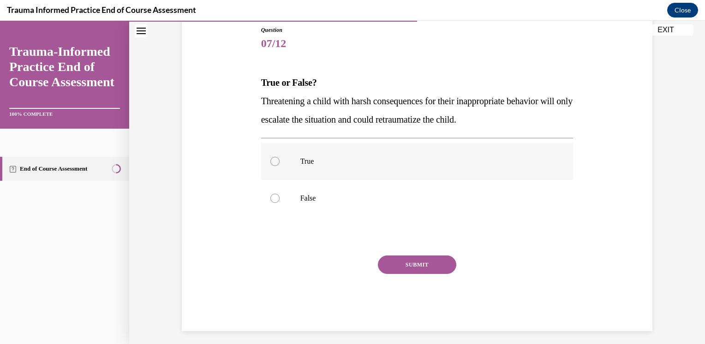
click at [301, 165] on p "True" at bounding box center [425, 161] width 250 height 9
click at [280, 165] on input "True" at bounding box center [274, 161] width 9 height 9
radio input "true"
click at [432, 280] on div "SUBMIT" at bounding box center [417, 279] width 313 height 46
click at [429, 264] on button "SUBMIT" at bounding box center [417, 265] width 78 height 18
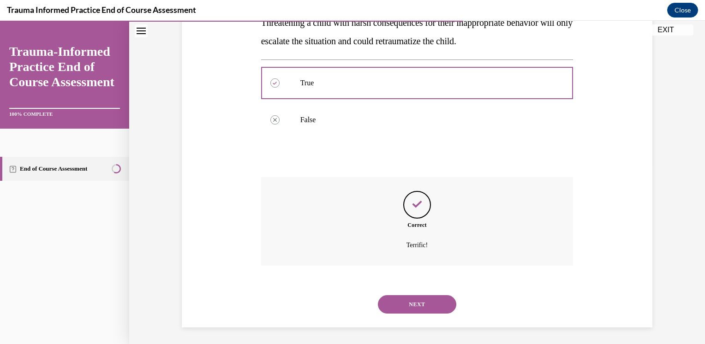
scroll to position [182, 0]
click at [433, 307] on button "NEXT" at bounding box center [417, 303] width 78 height 18
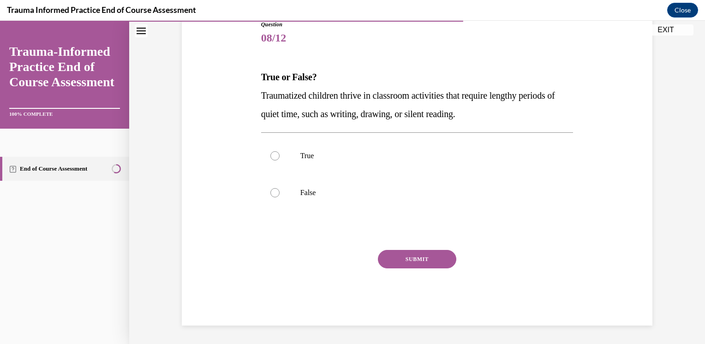
scroll to position [102, 0]
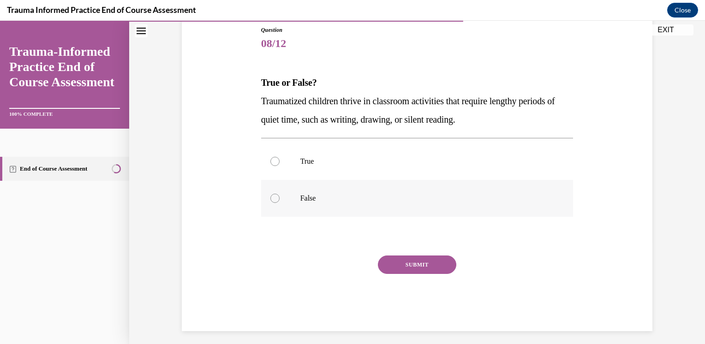
click at [312, 200] on p "False" at bounding box center [425, 198] width 250 height 9
click at [280, 200] on input "False" at bounding box center [274, 198] width 9 height 9
radio input "true"
click at [436, 275] on div "SUBMIT" at bounding box center [417, 279] width 313 height 46
click at [435, 267] on button "SUBMIT" at bounding box center [417, 265] width 78 height 18
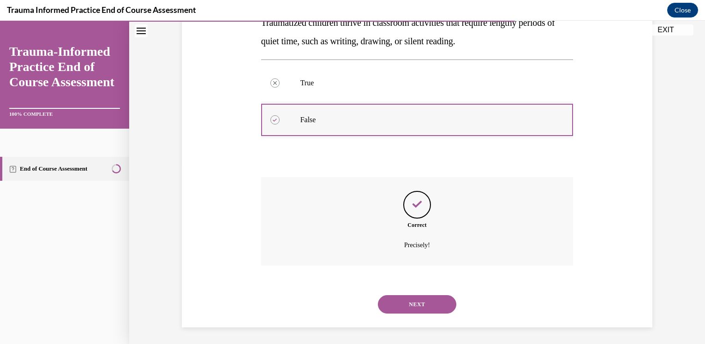
scroll to position [182, 0]
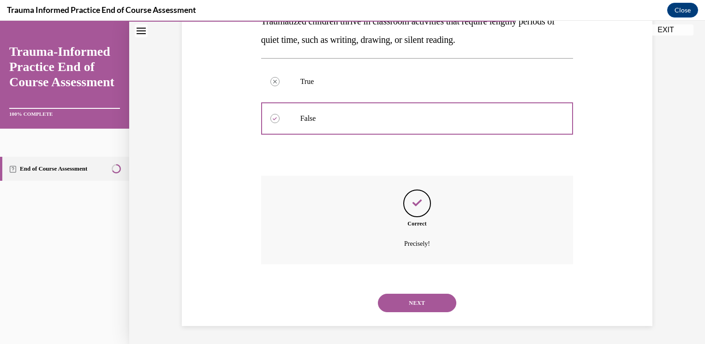
click at [410, 300] on button "NEXT" at bounding box center [417, 303] width 78 height 18
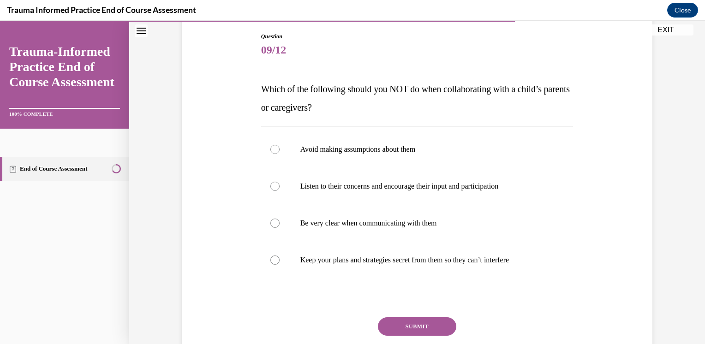
scroll to position [138, 0]
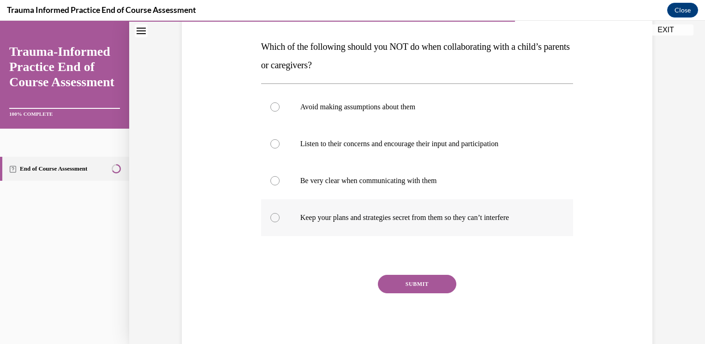
click at [414, 213] on p "Keep your plans and strategies secret from them so they can’t interfere" at bounding box center [425, 217] width 250 height 9
click at [280, 213] on input "Keep your plans and strategies secret from them so they can’t interfere" at bounding box center [274, 217] width 9 height 9
radio input "true"
drag, startPoint x: 416, startPoint y: 285, endPoint x: 410, endPoint y: 282, distance: 6.4
click at [412, 283] on button "SUBMIT" at bounding box center [417, 284] width 78 height 18
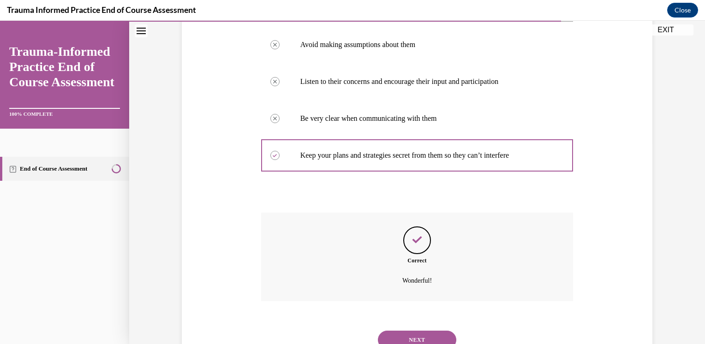
scroll to position [238, 0]
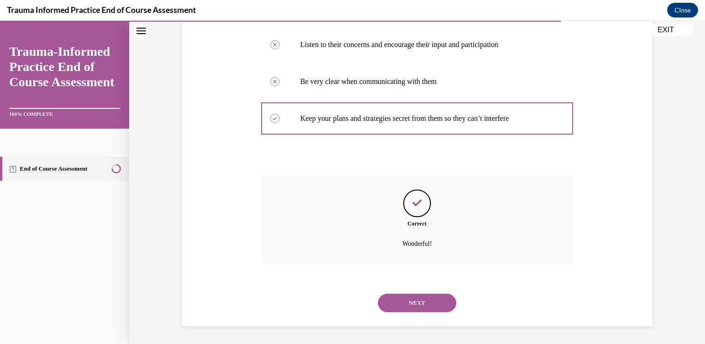
click at [403, 302] on button "NEXT" at bounding box center [417, 303] width 78 height 18
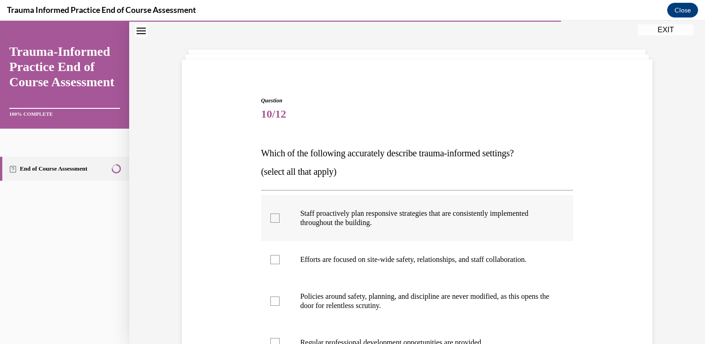
scroll to position [92, 0]
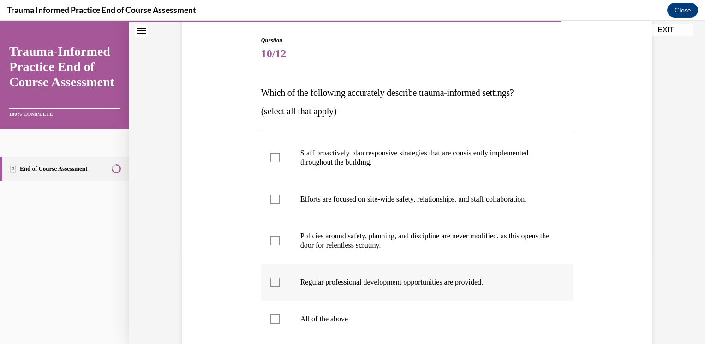
click at [270, 286] on div at bounding box center [274, 282] width 9 height 9
click at [270, 286] on input "Regular professional development opportunities are provided." at bounding box center [274, 282] width 9 height 9
checkbox input "true"
click at [265, 204] on label "Efforts are focused on site-wide safety, relationships, and staff collaboration." at bounding box center [417, 199] width 313 height 37
click at [270, 204] on input "Efforts are focused on site-wide safety, relationships, and staff collaboration." at bounding box center [274, 199] width 9 height 9
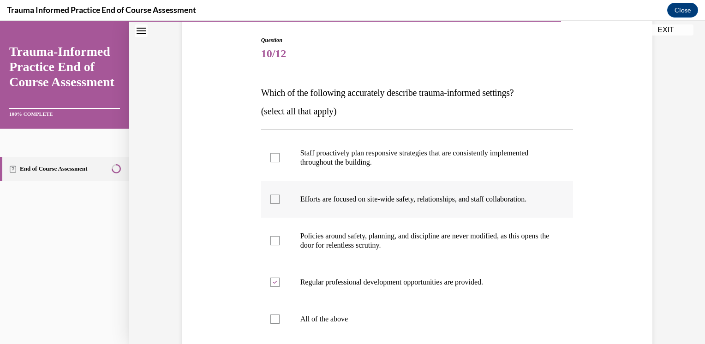
checkbox input "true"
click at [270, 158] on div at bounding box center [274, 157] width 9 height 9
click at [270, 158] on input "Staff proactively plan responsive strategies that are consistently implemented …" at bounding box center [274, 157] width 9 height 9
checkbox input "true"
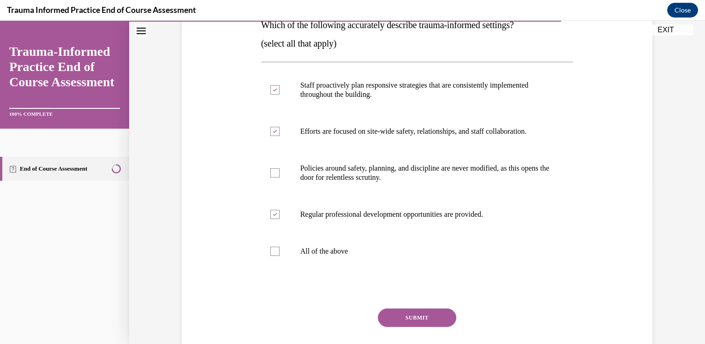
scroll to position [218, 0]
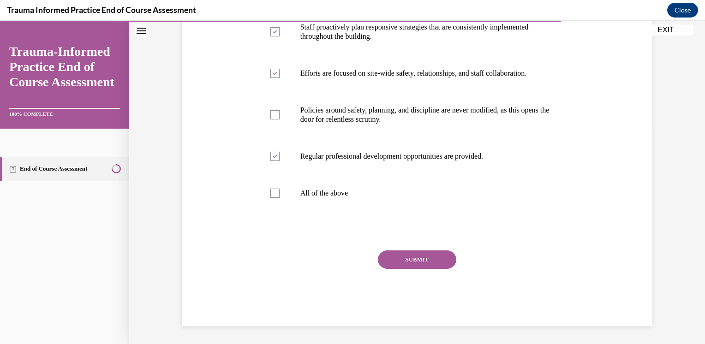
click at [407, 254] on button "SUBMIT" at bounding box center [417, 260] width 78 height 18
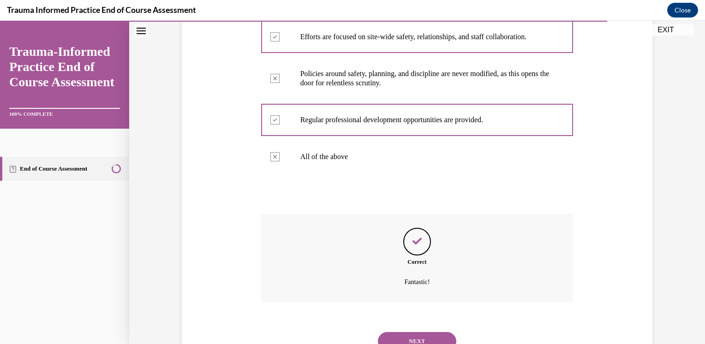
scroll to position [293, 0]
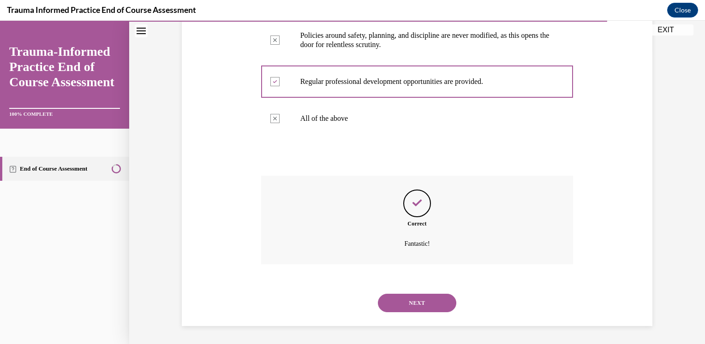
click at [426, 298] on button "NEXT" at bounding box center [417, 303] width 78 height 18
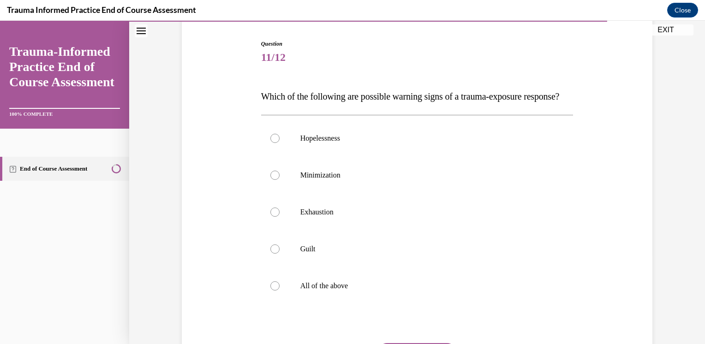
scroll to position [200, 0]
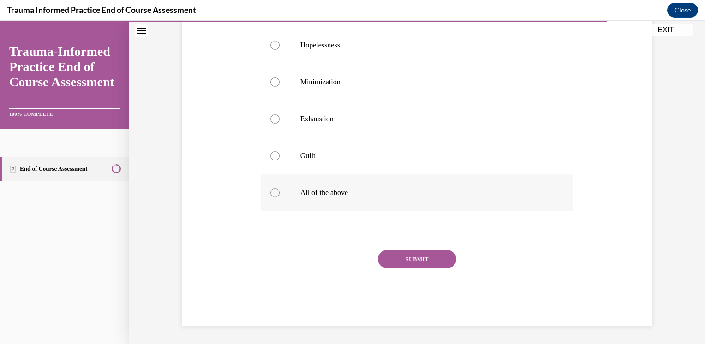
click at [320, 194] on p "All of the above" at bounding box center [425, 192] width 250 height 9
click at [280, 194] on input "All of the above" at bounding box center [274, 192] width 9 height 9
radio input "true"
click at [444, 264] on button "SUBMIT" at bounding box center [417, 259] width 78 height 18
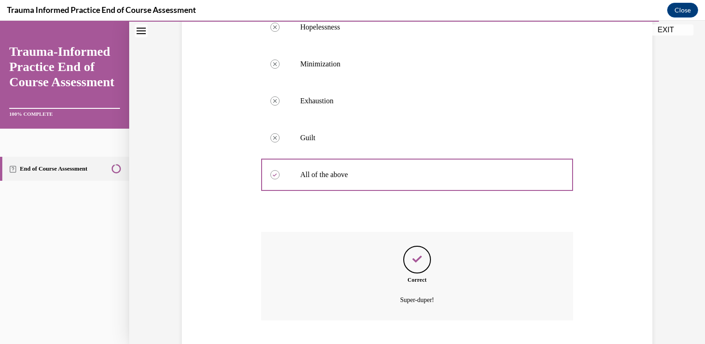
scroll to position [275, 0]
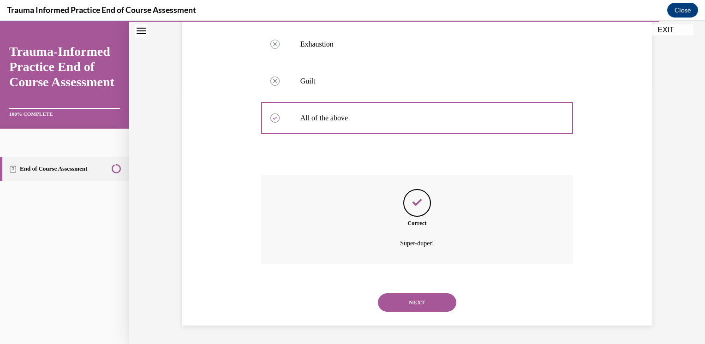
click at [406, 295] on button "NEXT" at bounding box center [417, 303] width 78 height 18
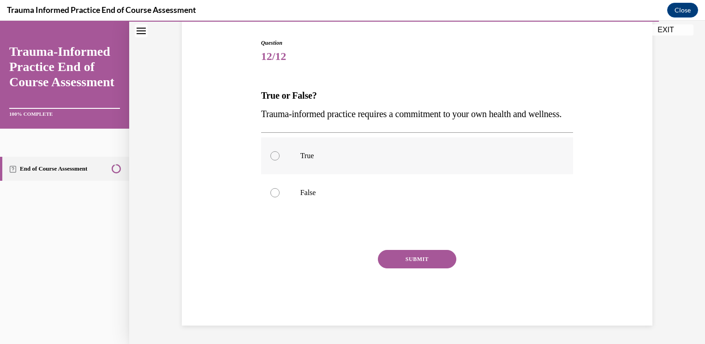
click at [286, 162] on label "True" at bounding box center [417, 156] width 313 height 37
click at [280, 161] on input "True" at bounding box center [274, 155] width 9 height 9
radio input "true"
click at [415, 263] on button "SUBMIT" at bounding box center [417, 259] width 78 height 18
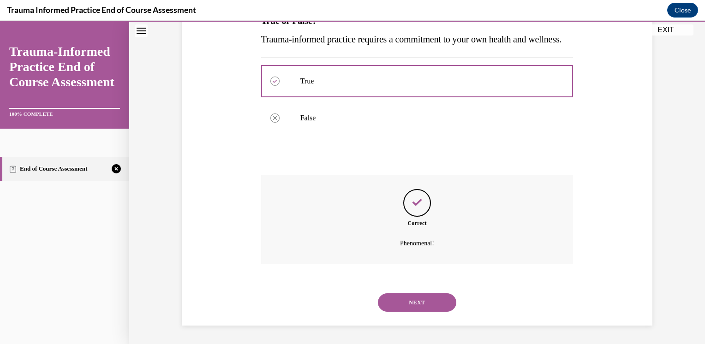
scroll to position [182, 0]
click at [408, 301] on button "NEXT" at bounding box center [417, 303] width 78 height 18
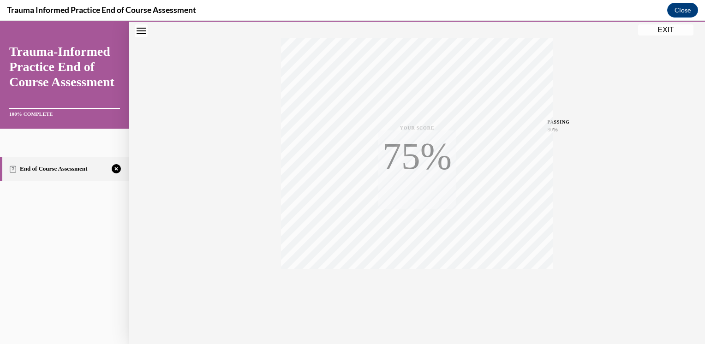
scroll to position [149, 0]
click at [409, 278] on div "TAKE AGAIN" at bounding box center [417, 283] width 33 height 22
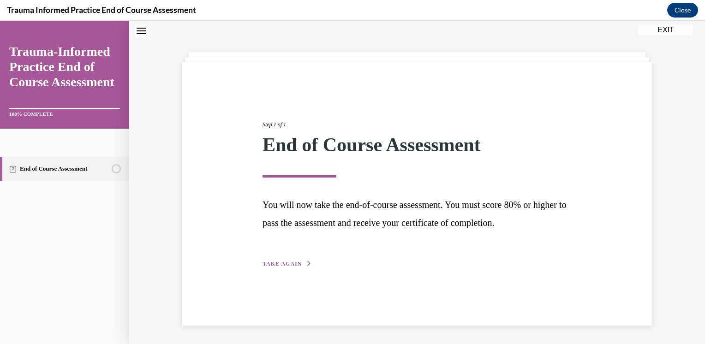
scroll to position [29, 0]
click at [300, 265] on button "TAKE AGAIN" at bounding box center [287, 264] width 49 height 8
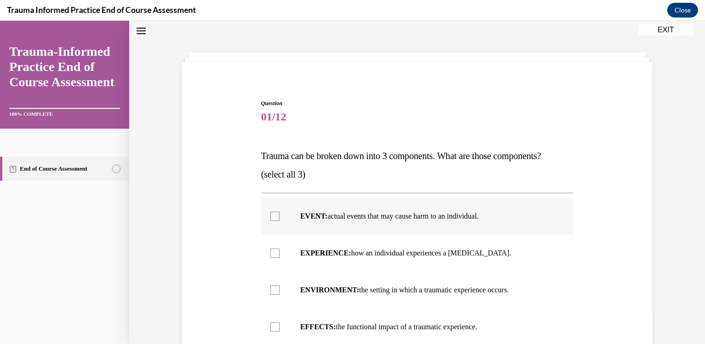
click at [354, 212] on p "EVENT: actual events that may cause harm to an individual." at bounding box center [425, 216] width 250 height 9
click at [280, 212] on input "EVENT: actual events that may cause harm to an individual." at bounding box center [274, 216] width 9 height 9
checkbox input "true"
click at [354, 252] on p "EXPERIENCE: how an individual experiences a stressor." at bounding box center [425, 253] width 250 height 9
click at [280, 252] on input "EXPERIENCE: how an individual experiences a stressor." at bounding box center [274, 253] width 9 height 9
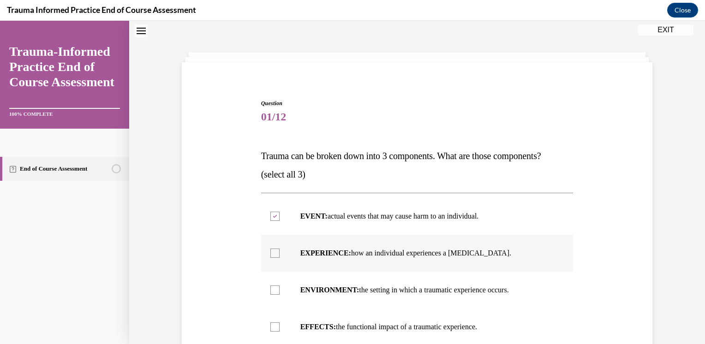
checkbox input "true"
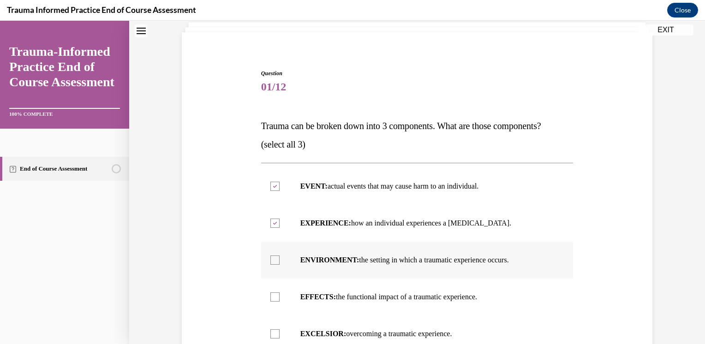
scroll to position [121, 0]
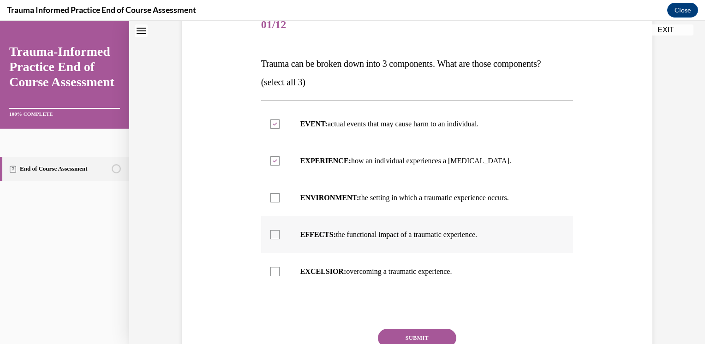
click at [279, 237] on label "EFFECTS: the functional impact of a traumatic experience." at bounding box center [417, 234] width 313 height 37
click at [279, 237] on input "EFFECTS: the functional impact of a traumatic experience." at bounding box center [274, 234] width 9 height 9
checkbox input "true"
click at [394, 335] on button "SUBMIT" at bounding box center [417, 338] width 78 height 18
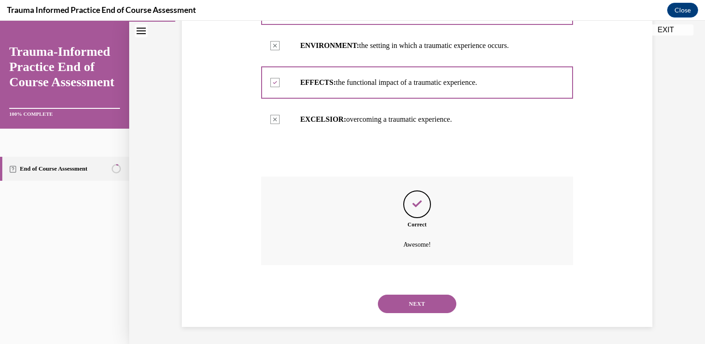
scroll to position [275, 0]
click at [425, 302] on button "NEXT" at bounding box center [417, 303] width 78 height 18
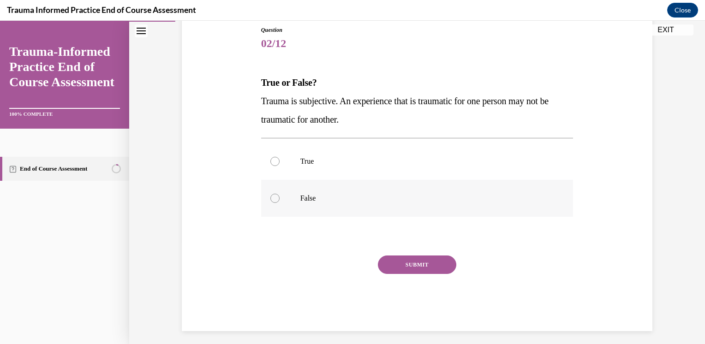
drag, startPoint x: 312, startPoint y: 163, endPoint x: 313, endPoint y: 197, distance: 33.2
click at [311, 163] on p "True" at bounding box center [425, 161] width 250 height 9
click at [280, 163] on input "True" at bounding box center [274, 161] width 9 height 9
radio input "true"
click at [390, 267] on button "SUBMIT" at bounding box center [417, 265] width 78 height 18
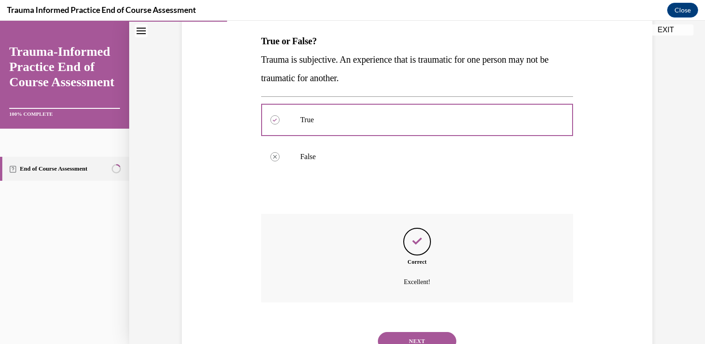
scroll to position [182, 0]
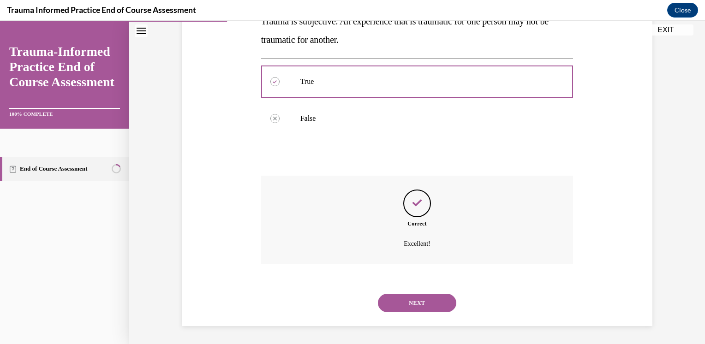
click at [394, 299] on button "NEXT" at bounding box center [417, 303] width 78 height 18
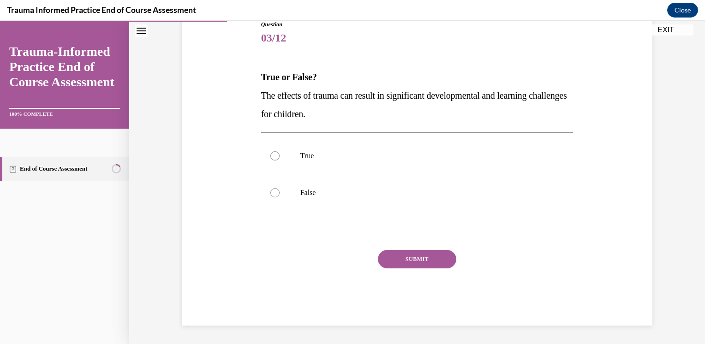
scroll to position [102, 0]
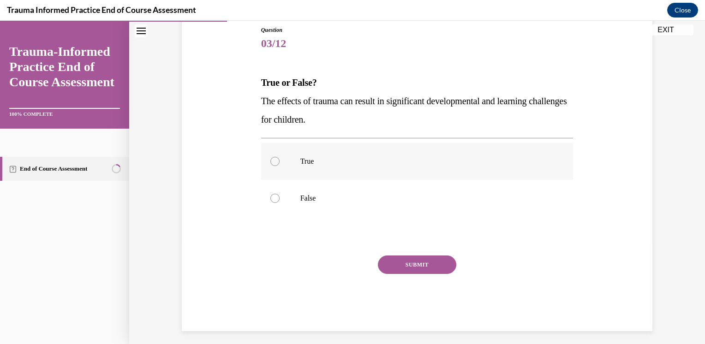
click at [286, 158] on label "True" at bounding box center [417, 161] width 313 height 37
click at [280, 158] on input "True" at bounding box center [274, 161] width 9 height 9
radio input "true"
click at [415, 269] on button "SUBMIT" at bounding box center [417, 265] width 78 height 18
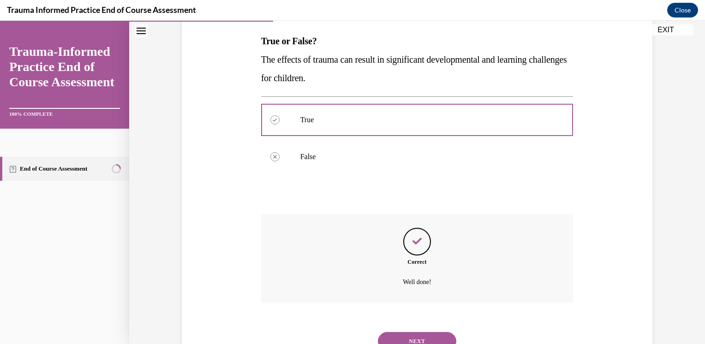
scroll to position [182, 0]
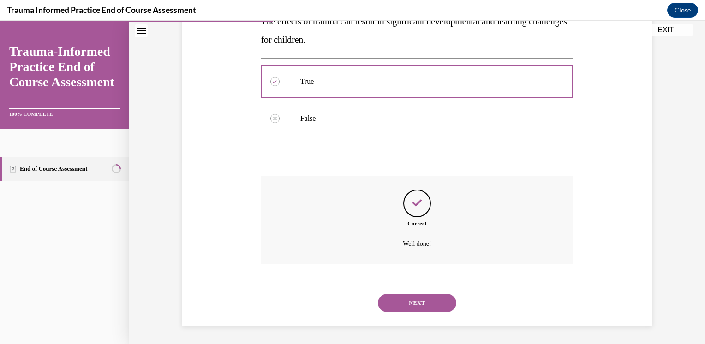
click at [421, 302] on button "NEXT" at bounding box center [417, 303] width 78 height 18
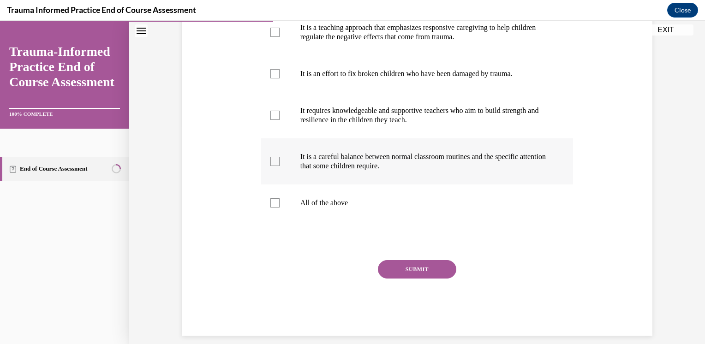
scroll to position [231, 0]
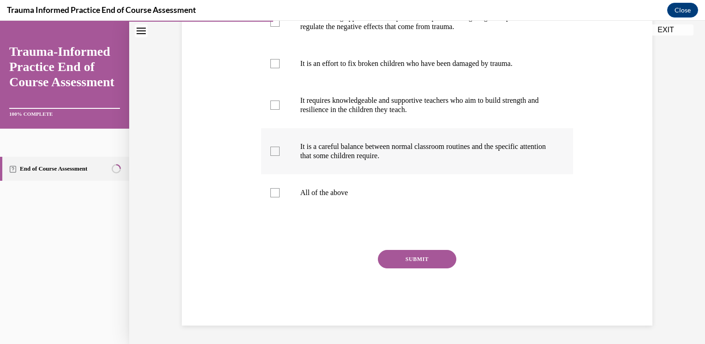
click at [380, 161] on p "It is a careful balance between normal classroom routines and the specific atte…" at bounding box center [425, 151] width 250 height 18
click at [280, 156] on input "It is a careful balance between normal classroom routines and the specific atte…" at bounding box center [274, 151] width 9 height 9
checkbox input "true"
click at [387, 114] on p "It requires knowledgeable and supportive teachers who aim to build strength and…" at bounding box center [425, 105] width 250 height 18
click at [280, 110] on input "It requires knowledgeable and supportive teachers who aim to build strength and…" at bounding box center [274, 105] width 9 height 9
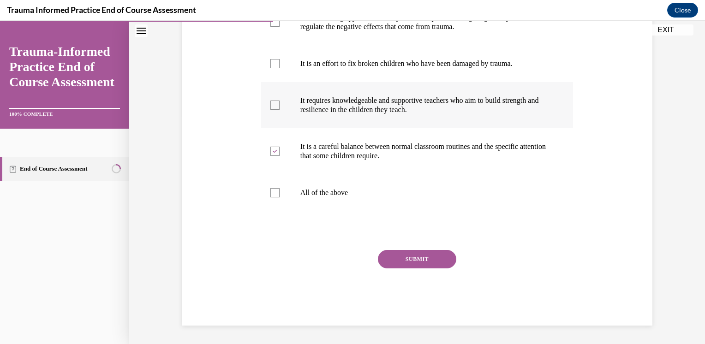
checkbox input "true"
click at [382, 30] on p "It is a teaching approach that emphasizes responsive caregiving to help childre…" at bounding box center [425, 22] width 250 height 18
click at [280, 27] on input "It is a teaching approach that emphasizes responsive caregiving to help childre…" at bounding box center [274, 22] width 9 height 9
checkbox input "true"
click at [387, 269] on button "SUBMIT" at bounding box center [417, 259] width 78 height 18
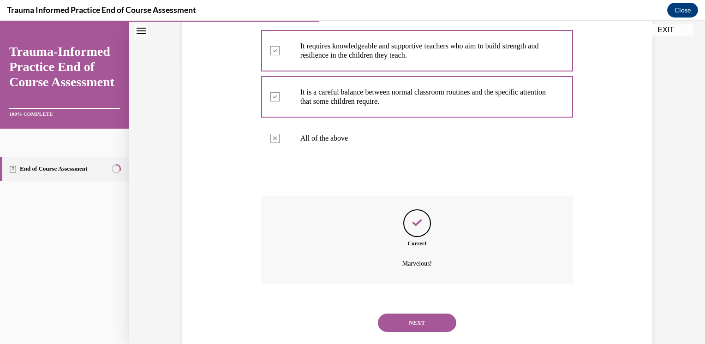
scroll to position [321, 0]
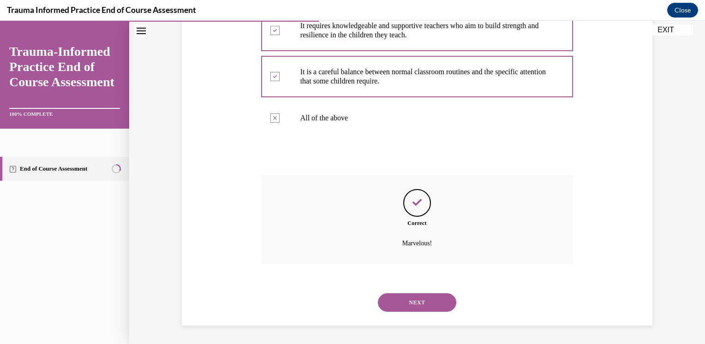
click at [436, 298] on button "NEXT" at bounding box center [417, 303] width 78 height 18
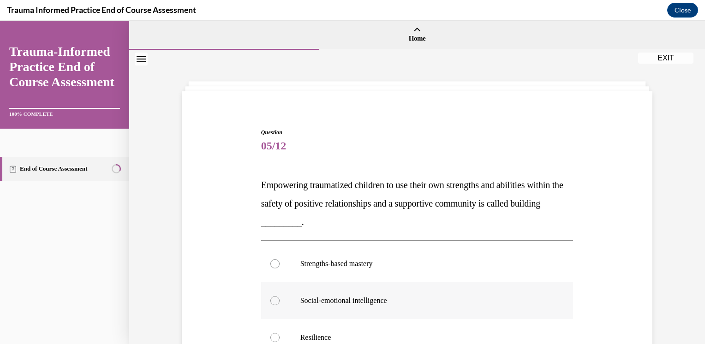
scroll to position [92, 0]
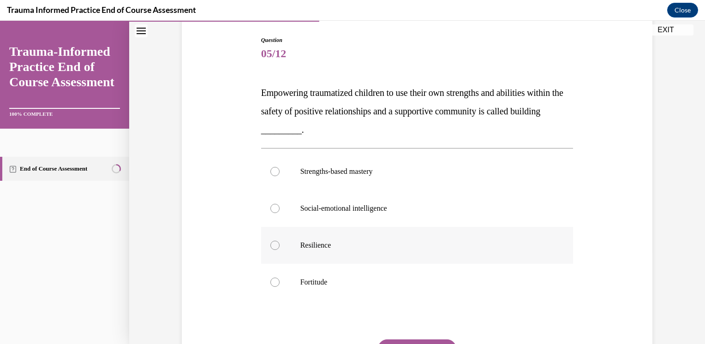
click at [371, 254] on label "Resilience" at bounding box center [417, 245] width 313 height 37
click at [280, 250] on input "Resilience" at bounding box center [274, 245] width 9 height 9
radio input "true"
click at [323, 210] on p "Social-emotional intelligence" at bounding box center [425, 208] width 250 height 9
click at [280, 210] on input "Social-emotional intelligence" at bounding box center [274, 208] width 9 height 9
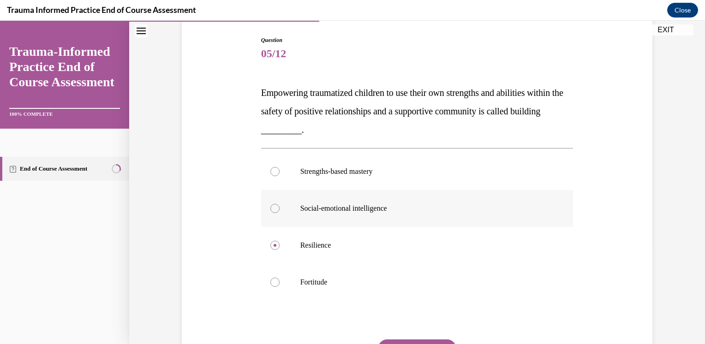
radio input "true"
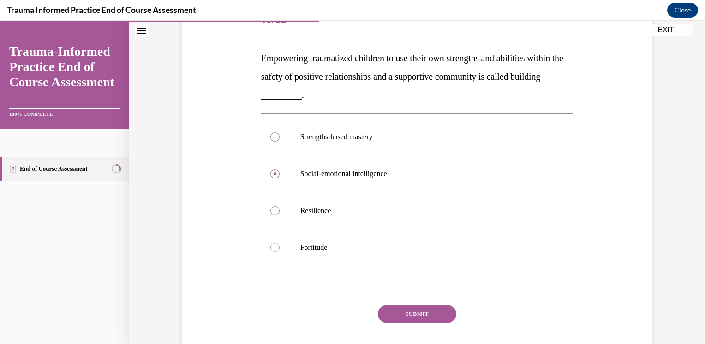
scroll to position [181, 0]
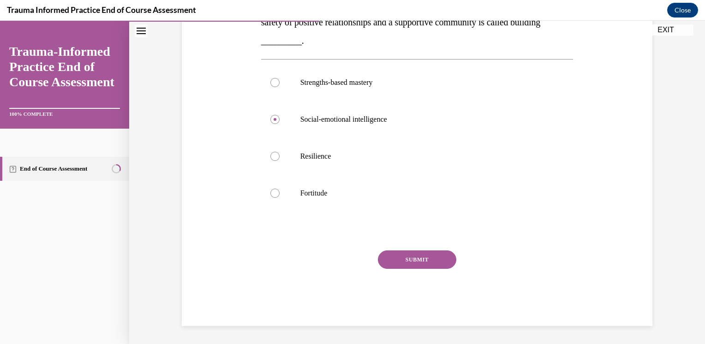
click at [401, 252] on button "SUBMIT" at bounding box center [417, 260] width 78 height 18
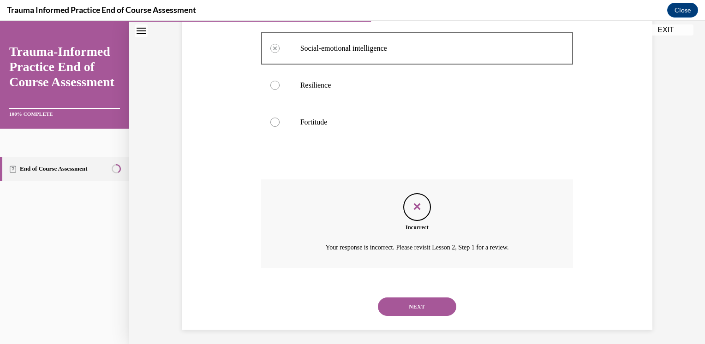
scroll to position [256, 0]
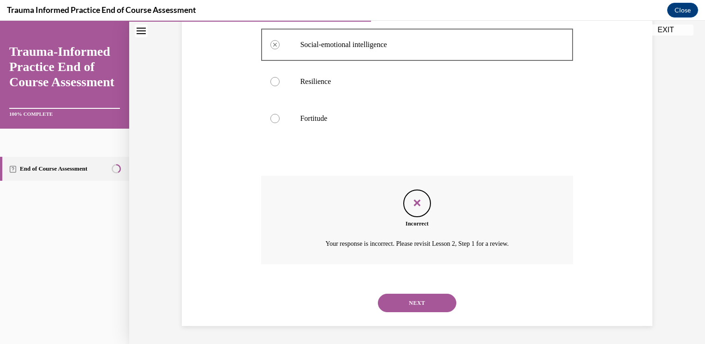
click at [417, 292] on div "NEXT" at bounding box center [417, 303] width 313 height 37
click at [411, 307] on button "NEXT" at bounding box center [417, 303] width 78 height 18
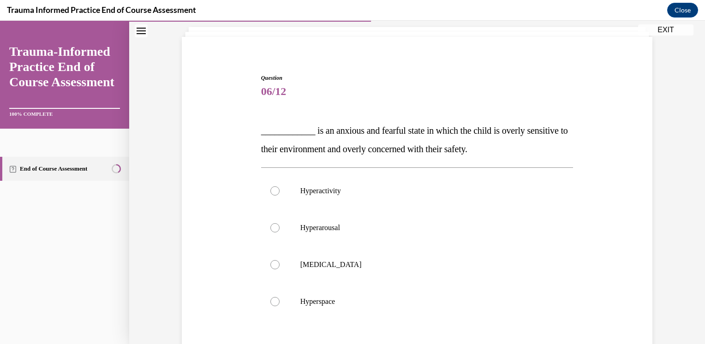
scroll to position [138, 0]
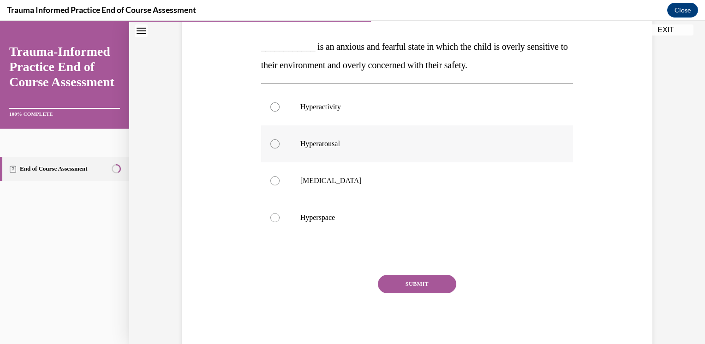
click at [340, 144] on p "Hyperarousal" at bounding box center [425, 143] width 250 height 9
click at [280, 144] on input "Hyperarousal" at bounding box center [274, 143] width 9 height 9
radio input "true"
click at [403, 285] on button "SUBMIT" at bounding box center [417, 284] width 78 height 18
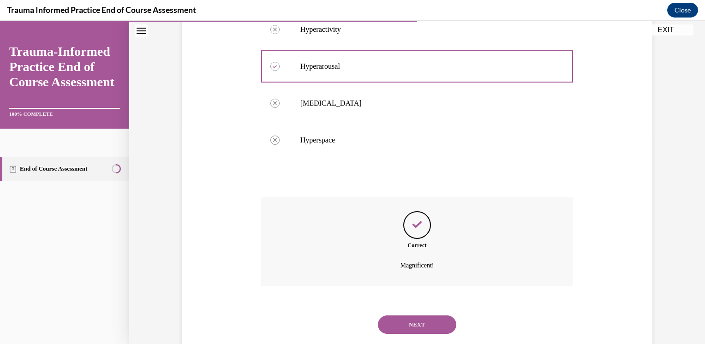
scroll to position [238, 0]
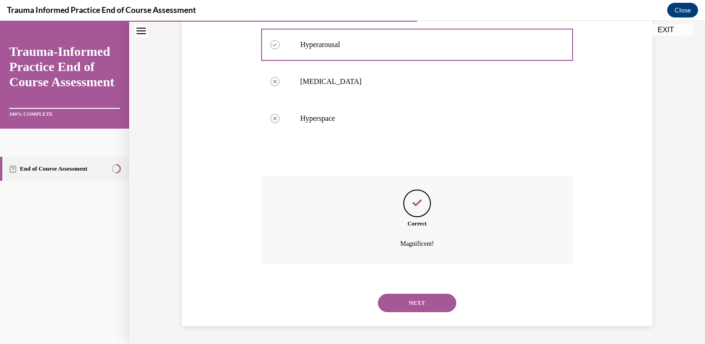
click at [424, 309] on button "NEXT" at bounding box center [417, 303] width 78 height 18
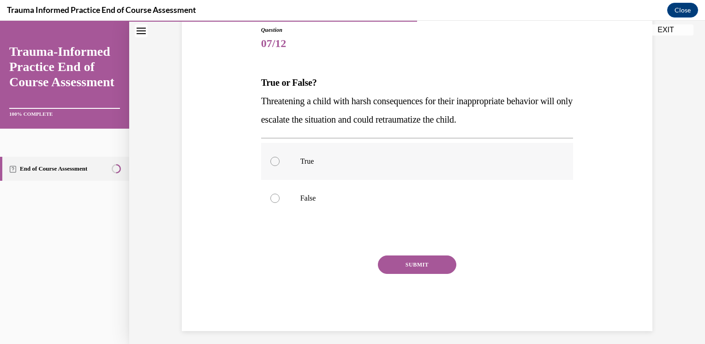
click at [296, 152] on label "True" at bounding box center [417, 161] width 313 height 37
click at [280, 157] on input "True" at bounding box center [274, 161] width 9 height 9
radio input "true"
click at [399, 263] on button "SUBMIT" at bounding box center [417, 265] width 78 height 18
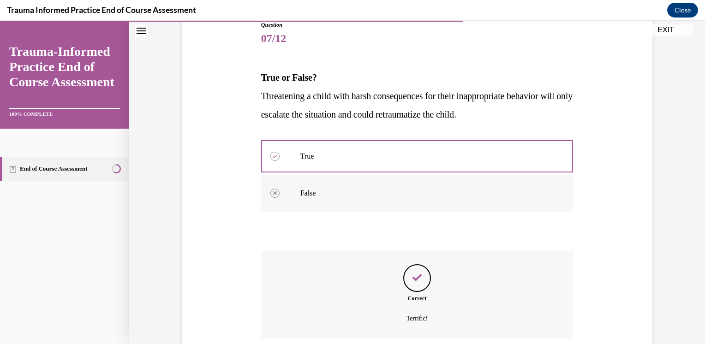
scroll to position [182, 0]
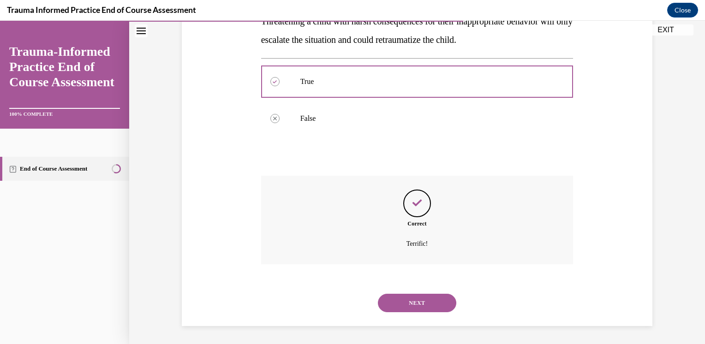
click at [407, 296] on button "NEXT" at bounding box center [417, 303] width 78 height 18
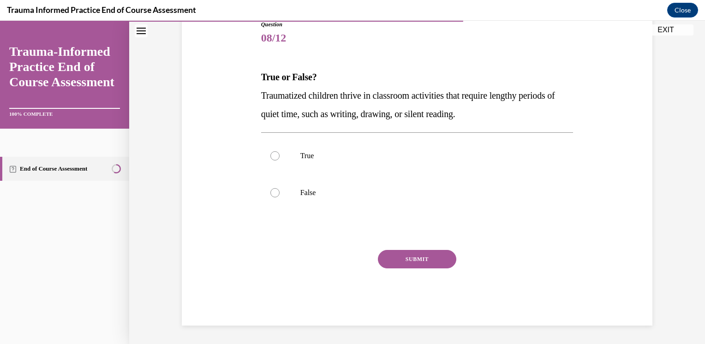
scroll to position [102, 0]
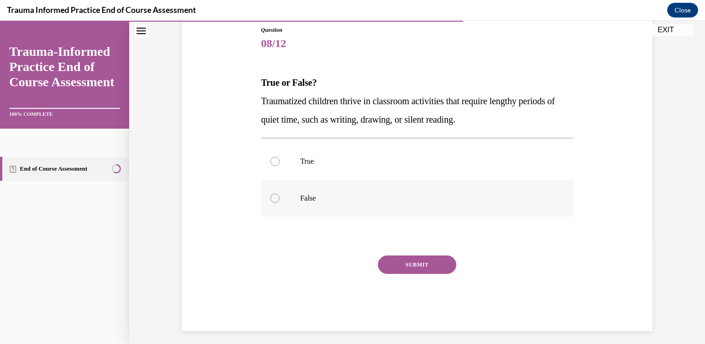
click at [285, 200] on label "False" at bounding box center [417, 198] width 313 height 37
click at [280, 200] on input "False" at bounding box center [274, 198] width 9 height 9
radio input "true"
click at [416, 258] on button "SUBMIT" at bounding box center [417, 265] width 78 height 18
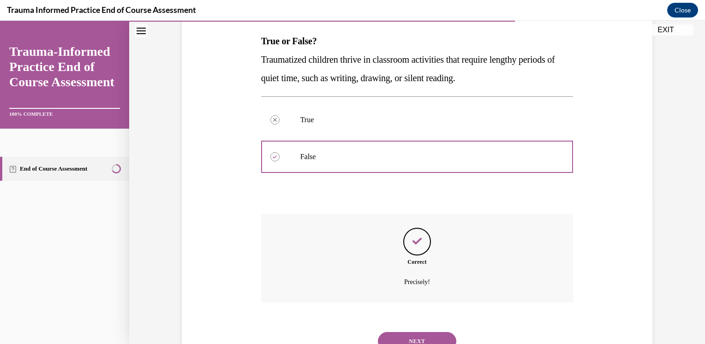
scroll to position [182, 0]
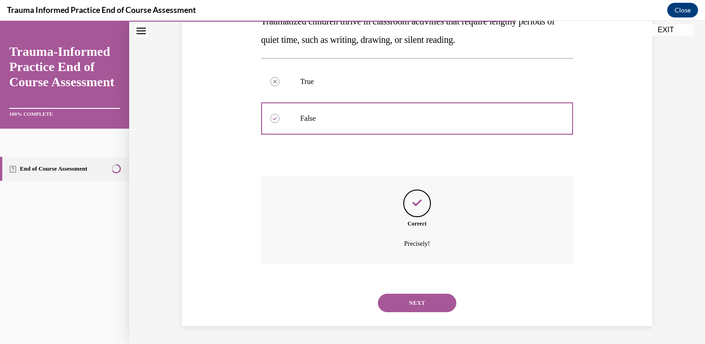
click at [416, 309] on button "NEXT" at bounding box center [417, 303] width 78 height 18
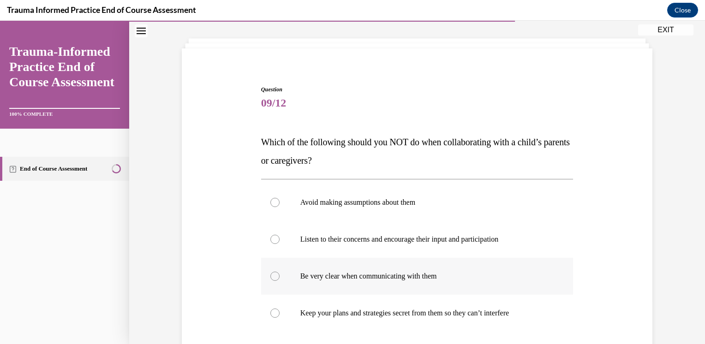
scroll to position [92, 0]
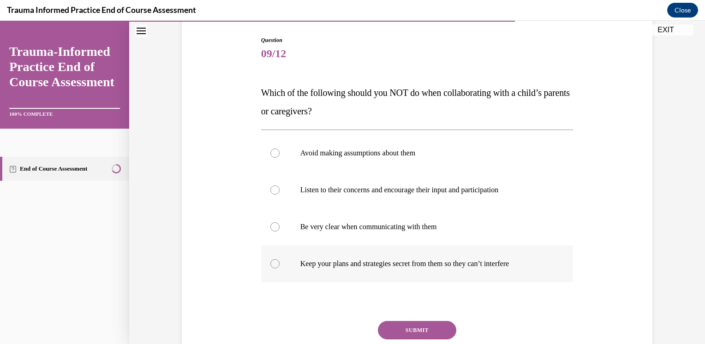
click at [361, 262] on p "Keep your plans and strategies secret from them so they can’t interfere" at bounding box center [425, 263] width 250 height 9
click at [280, 262] on input "Keep your plans and strategies secret from them so they can’t interfere" at bounding box center [274, 263] width 9 height 9
radio input "true"
click at [421, 339] on div "SUBMIT" at bounding box center [417, 344] width 313 height 46
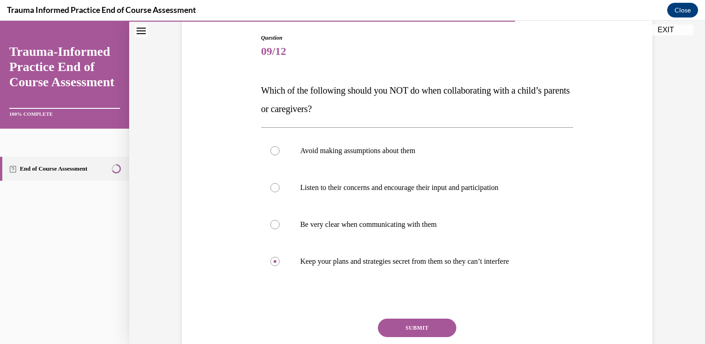
click at [421, 329] on button "SUBMIT" at bounding box center [417, 328] width 78 height 18
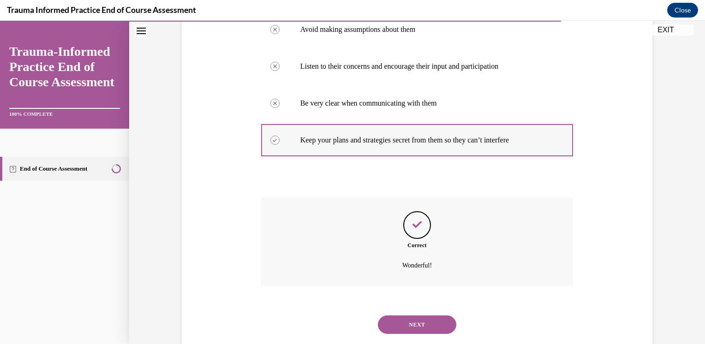
scroll to position [238, 0]
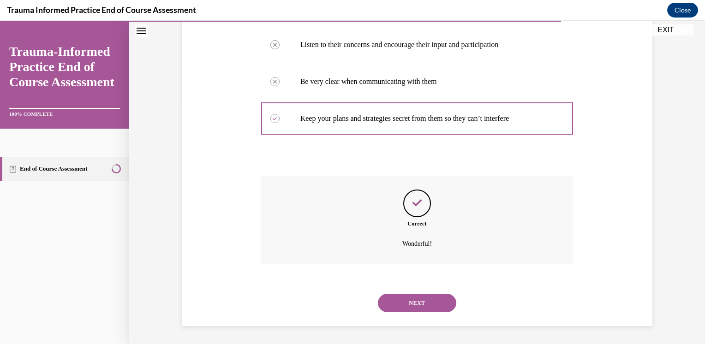
click at [408, 285] on div "NEXT" at bounding box center [417, 303] width 313 height 37
click at [408, 294] on div "NEXT" at bounding box center [417, 303] width 313 height 37
click at [406, 307] on button "NEXT" at bounding box center [417, 303] width 78 height 18
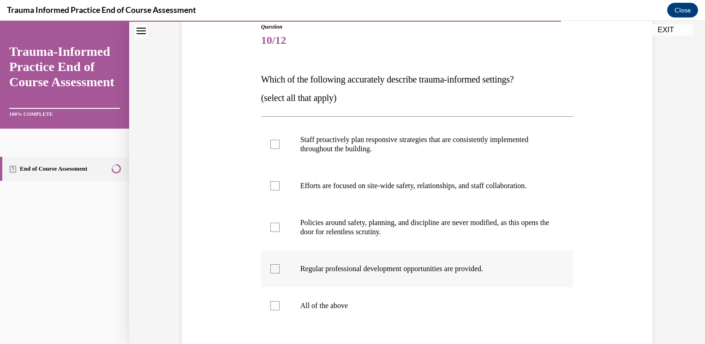
scroll to position [218, 0]
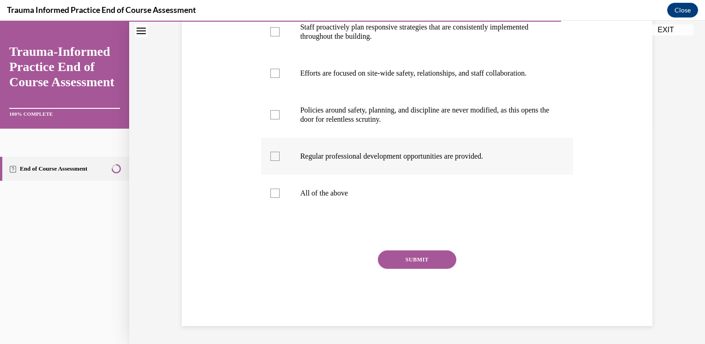
click at [319, 160] on p "Regular professional development opportunities are provided." at bounding box center [425, 156] width 250 height 9
click at [280, 160] on input "Regular professional development opportunities are provided." at bounding box center [274, 156] width 9 height 9
checkbox input "true"
click at [351, 73] on p "Efforts are focused on site-wide safety, relationships, and staff collaboration." at bounding box center [425, 73] width 250 height 9
click at [280, 73] on input "Efforts are focused on site-wide safety, relationships, and staff collaboration." at bounding box center [274, 73] width 9 height 9
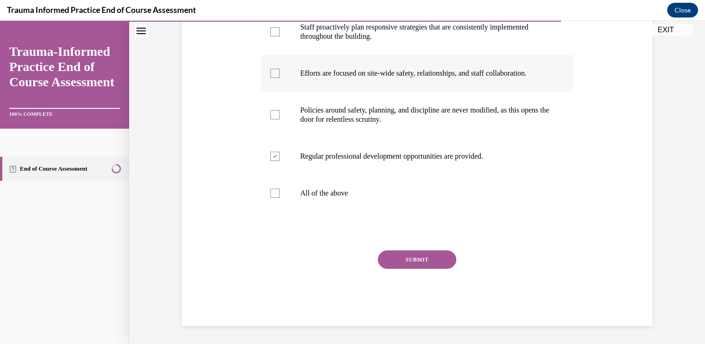
checkbox input "true"
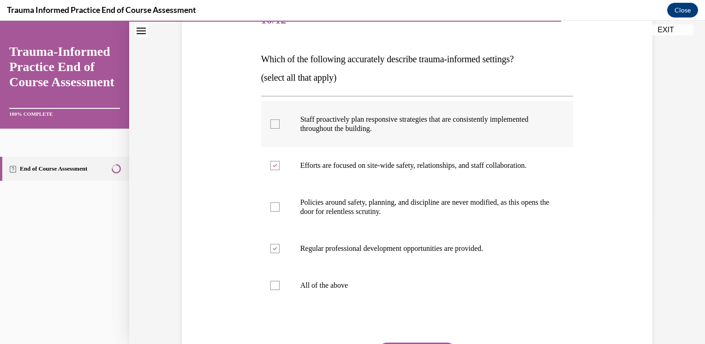
click at [345, 126] on p "Staff proactively plan responsive strategies that are consistently implemented …" at bounding box center [425, 124] width 250 height 18
click at [280, 126] on input "Staff proactively plan responsive strategies that are consistently implemented …" at bounding box center [274, 124] width 9 height 9
checkbox input "true"
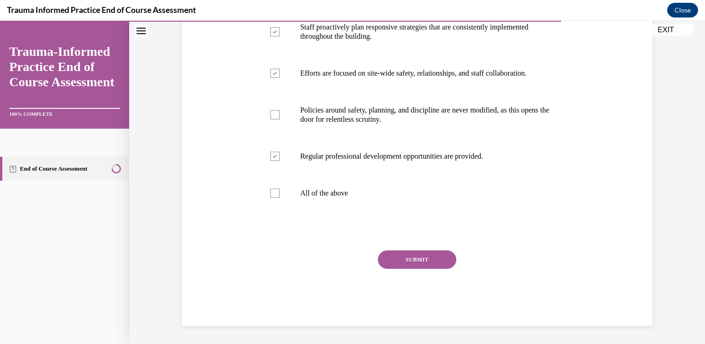
click at [399, 252] on button "SUBMIT" at bounding box center [417, 260] width 78 height 18
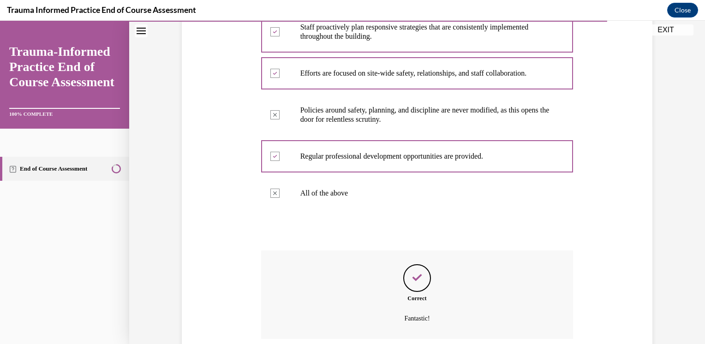
scroll to position [293, 0]
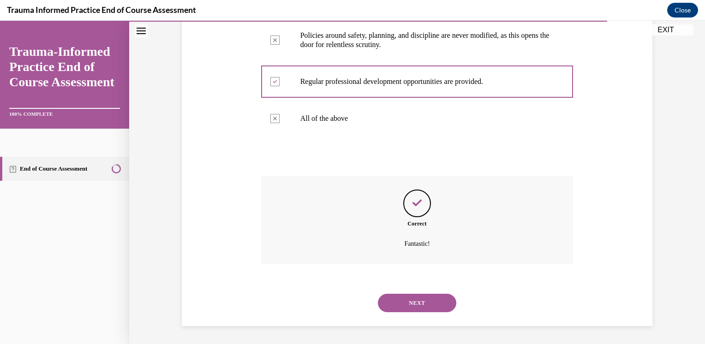
click at [420, 311] on button "NEXT" at bounding box center [417, 303] width 78 height 18
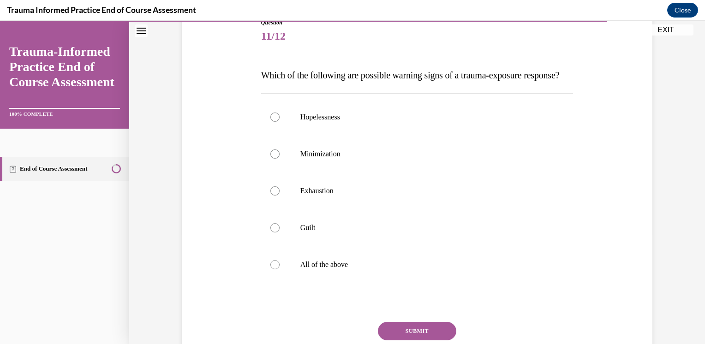
scroll to position [200, 0]
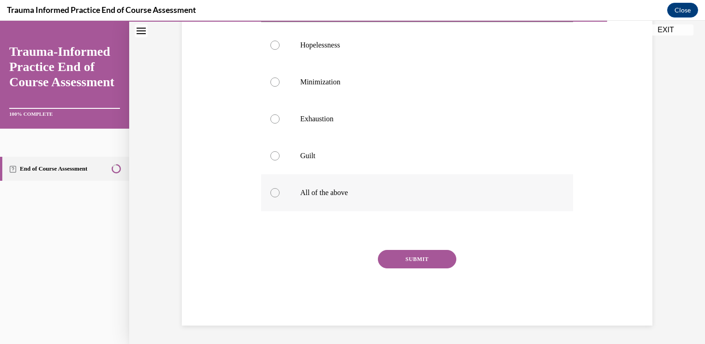
click at [289, 187] on label "All of the above" at bounding box center [417, 192] width 313 height 37
click at [280, 188] on input "All of the above" at bounding box center [274, 192] width 9 height 9
radio input "true"
click at [438, 264] on button "SUBMIT" at bounding box center [417, 259] width 78 height 18
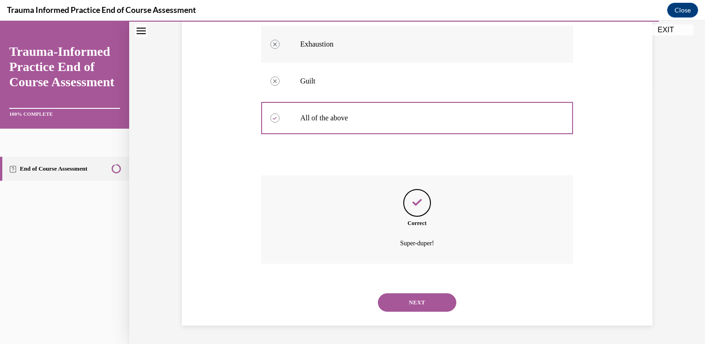
scroll to position [275, 0]
click at [439, 304] on button "NEXT" at bounding box center [417, 303] width 78 height 18
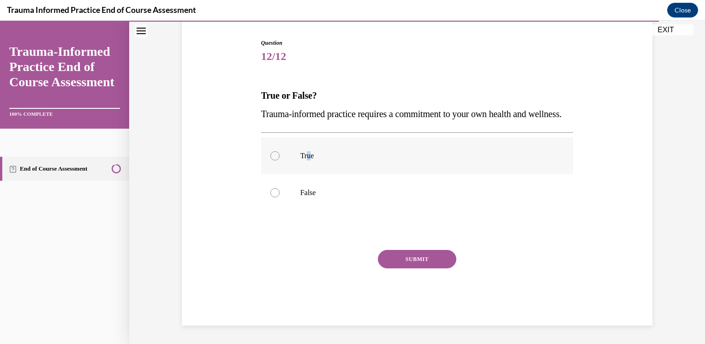
click at [305, 156] on label "True" at bounding box center [417, 156] width 313 height 37
click at [294, 158] on label "True" at bounding box center [417, 156] width 313 height 37
click at [280, 158] on input "True" at bounding box center [274, 155] width 9 height 9
radio input "true"
click at [397, 266] on button "SUBMIT" at bounding box center [417, 259] width 78 height 18
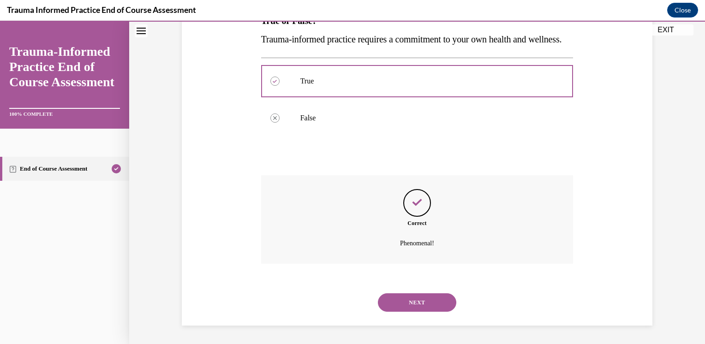
scroll to position [182, 0]
click at [419, 292] on div "NEXT" at bounding box center [417, 302] width 313 height 37
click at [425, 303] on button "NEXT" at bounding box center [417, 303] width 78 height 18
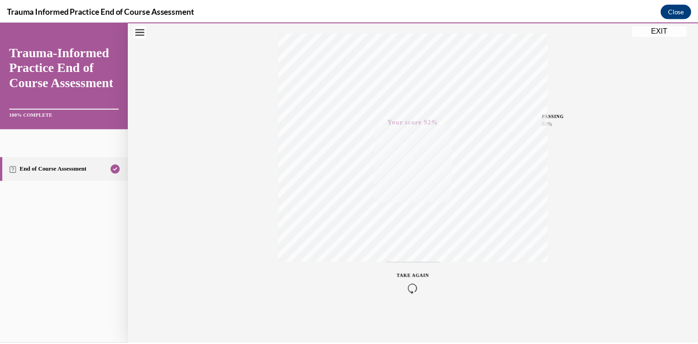
scroll to position [149, 0]
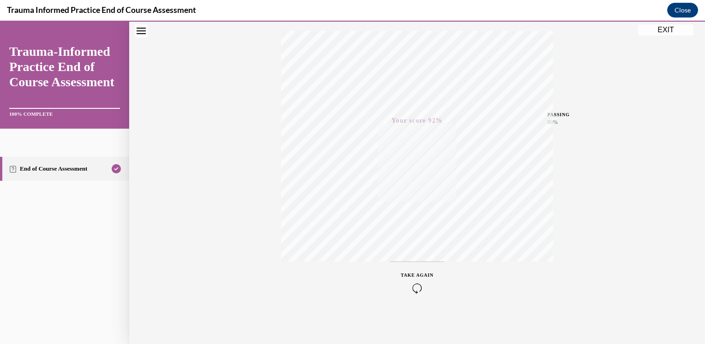
click at [680, 30] on button "EXIT" at bounding box center [665, 29] width 55 height 11
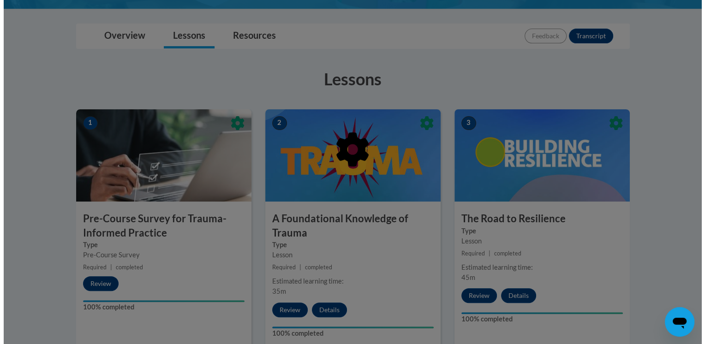
scroll to position [462, 0]
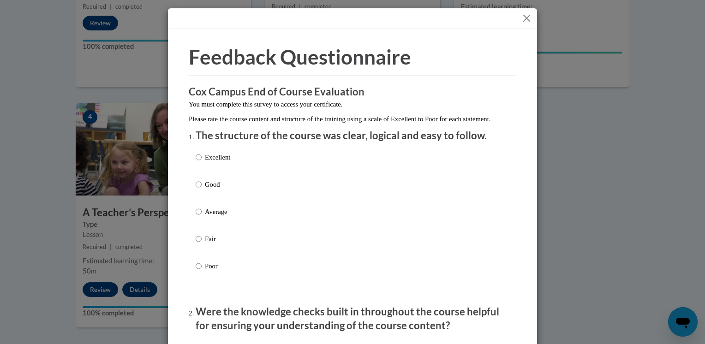
click at [212, 162] on p "Excellent" at bounding box center [217, 157] width 25 height 10
click at [202, 162] on input "Excellent" at bounding box center [199, 157] width 6 height 10
radio input "true"
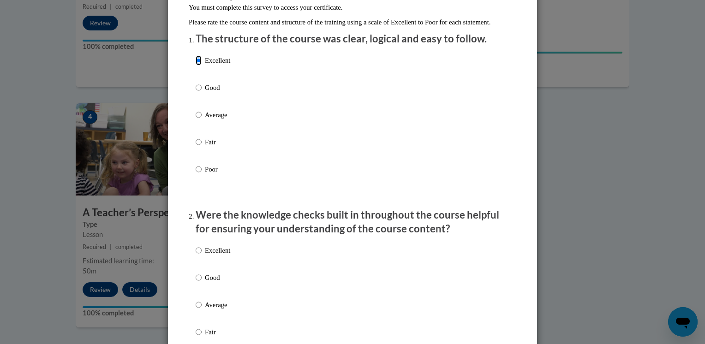
scroll to position [277, 0]
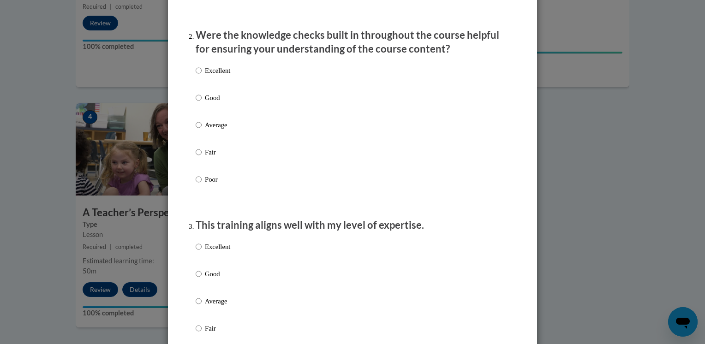
click at [215, 76] on p "Excellent" at bounding box center [217, 71] width 25 height 10
click at [202, 76] on input "Excellent" at bounding box center [199, 71] width 6 height 10
radio input "true"
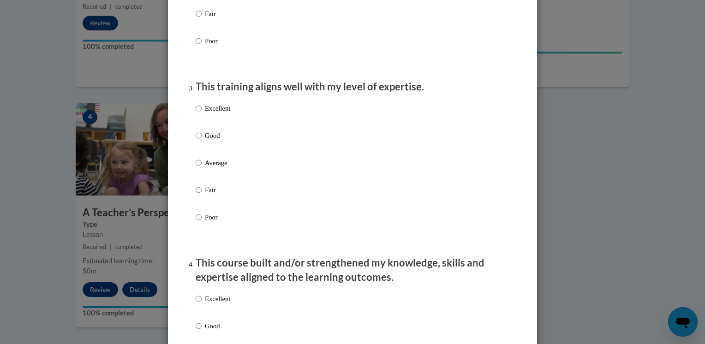
click at [214, 114] on p "Excellent" at bounding box center [217, 108] width 25 height 10
click at [202, 114] on input "Excellent" at bounding box center [199, 108] width 6 height 10
radio input "true"
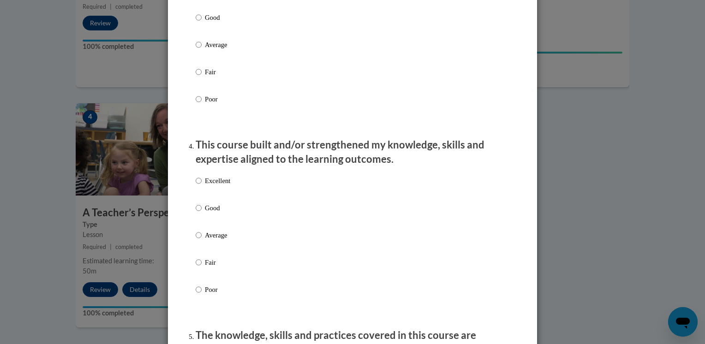
scroll to position [600, 0]
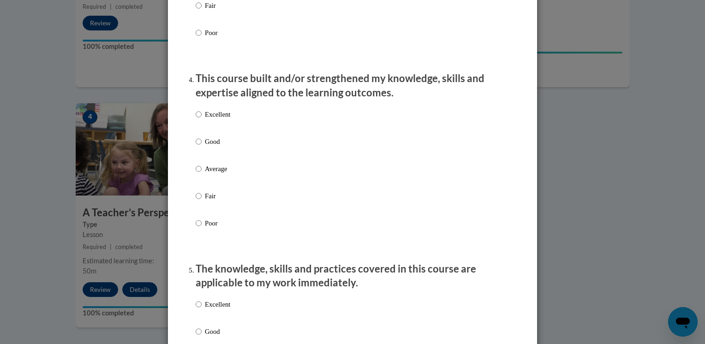
click at [209, 117] on div "Excellent Good Average Fair Poor" at bounding box center [213, 176] width 35 height 143
click at [210, 120] on p "Excellent" at bounding box center [217, 114] width 25 height 10
click at [202, 120] on input "Excellent" at bounding box center [199, 114] width 6 height 10
radio input "true"
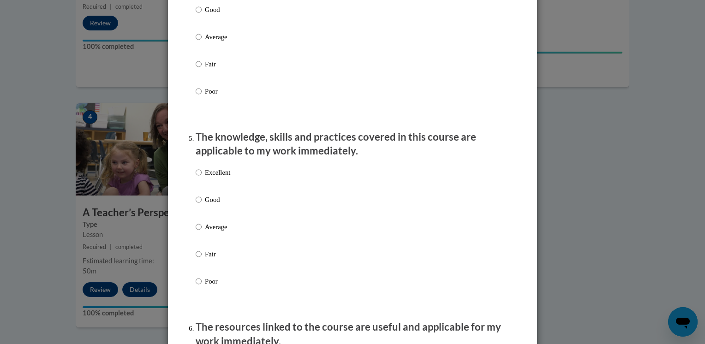
scroll to position [831, 0]
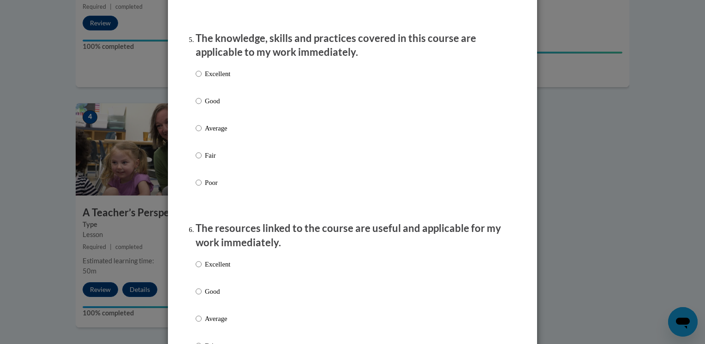
click at [209, 92] on label "Excellent" at bounding box center [213, 81] width 35 height 25
click at [202, 79] on input "Excellent" at bounding box center [199, 74] width 6 height 10
radio input "true"
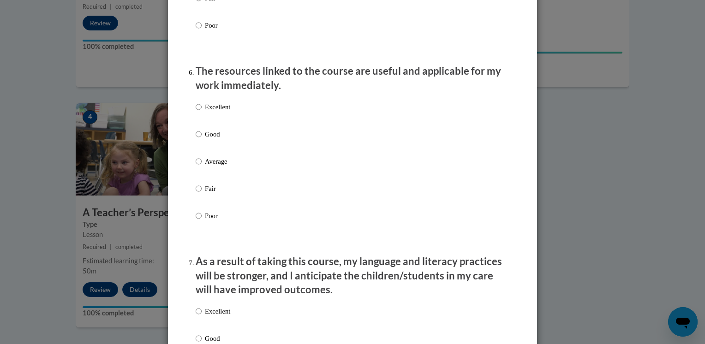
scroll to position [1108, 0]
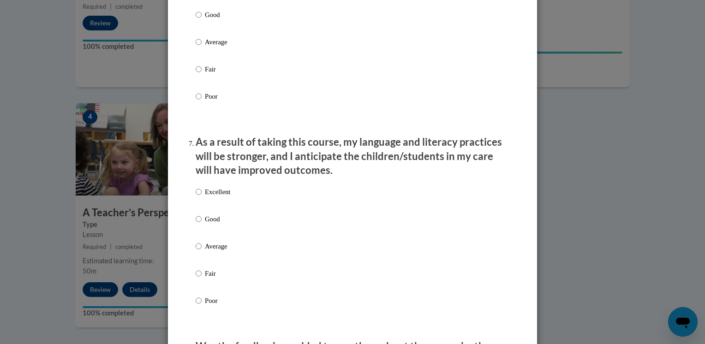
drag, startPoint x: 203, startPoint y: 188, endPoint x: 205, endPoint y: 198, distance: 10.8
click at [204, 190] on li "As a result of taking this course, my language and literacy practices will be s…" at bounding box center [353, 234] width 314 height 198
click at [205, 197] on p "Excellent" at bounding box center [217, 192] width 25 height 10
click at [202, 197] on input "Excellent" at bounding box center [199, 192] width 6 height 10
radio input "true"
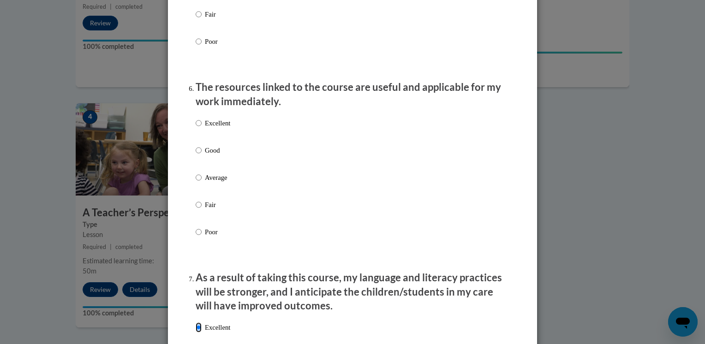
scroll to position [877, 0]
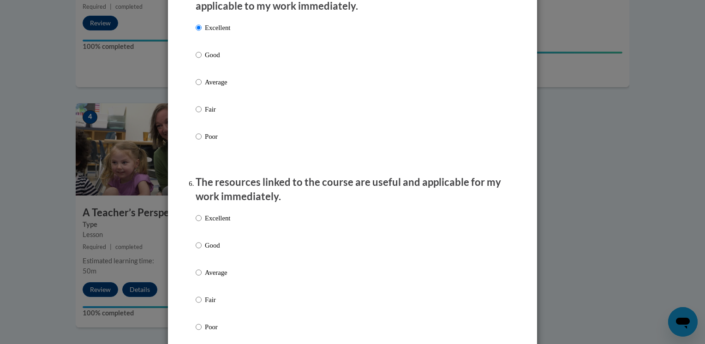
click at [209, 223] on p "Excellent" at bounding box center [217, 218] width 25 height 10
click at [202, 223] on input "Excellent" at bounding box center [199, 218] width 6 height 10
radio input "true"
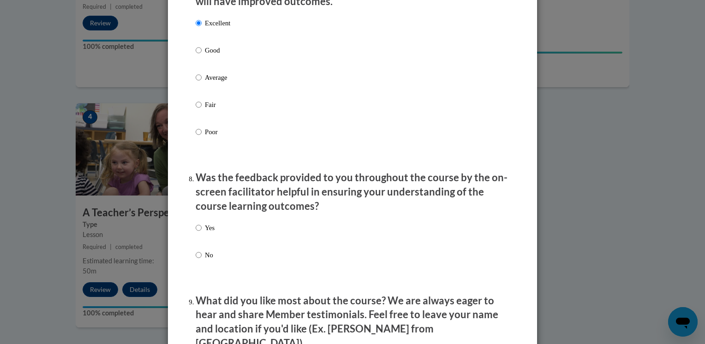
scroll to position [1339, 0]
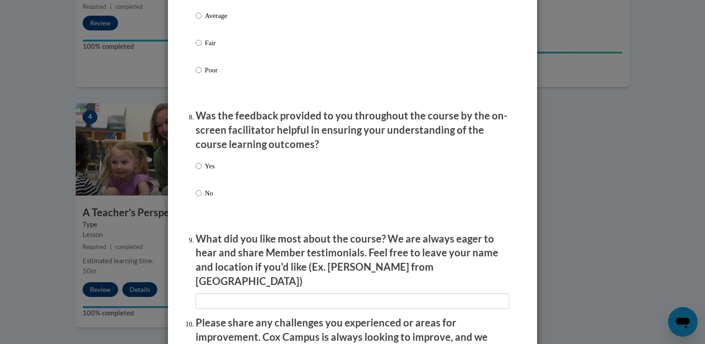
click at [207, 171] on p "Yes" at bounding box center [210, 166] width 10 height 10
click at [202, 171] on input "Yes" at bounding box center [199, 166] width 6 height 10
radio input "true"
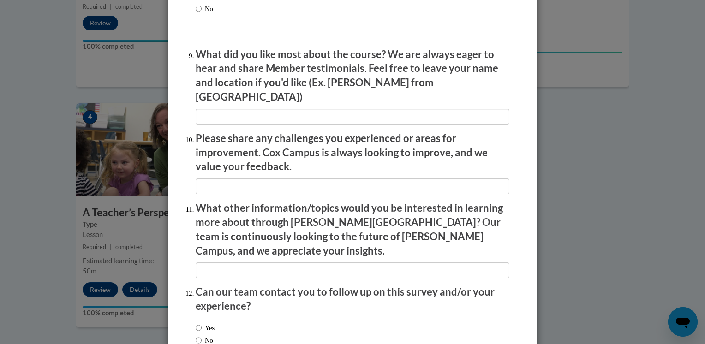
scroll to position [1578, 0]
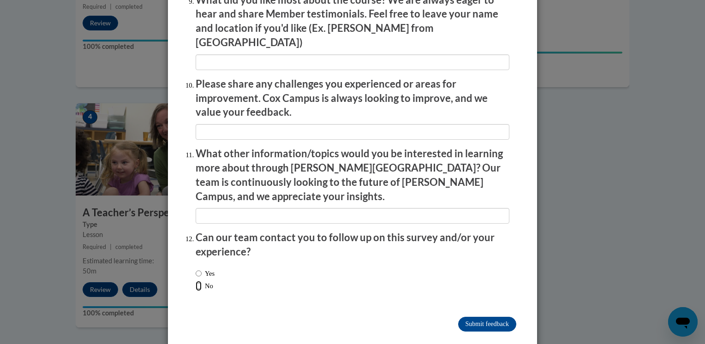
click at [196, 281] on input "No" at bounding box center [199, 286] width 6 height 10
radio input "true"
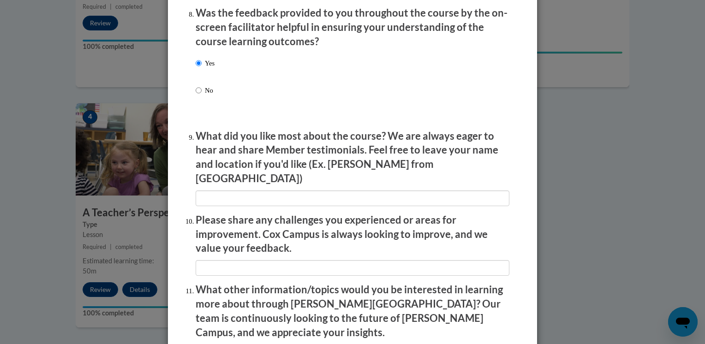
scroll to position [1439, 0]
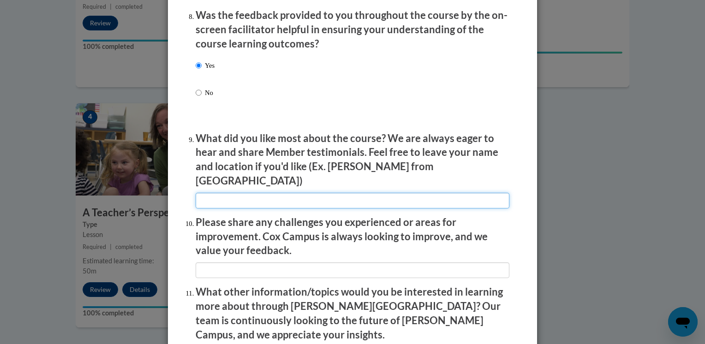
click at [235, 203] on input "textbox" at bounding box center [353, 201] width 314 height 16
type input "i"
type input "The course provided a lot of specific information"
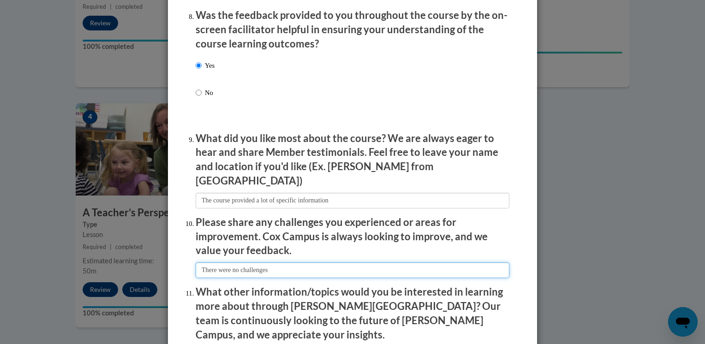
type input "There were no challenges"
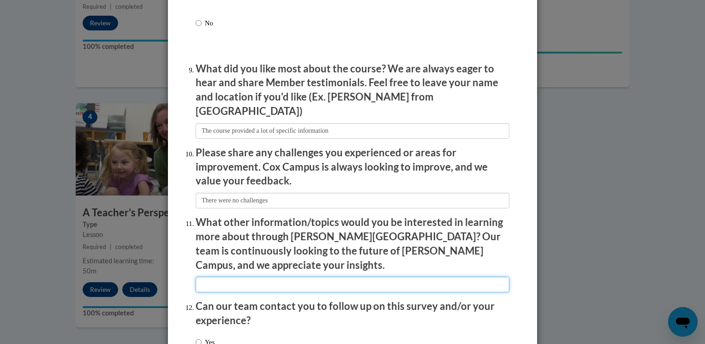
scroll to position [1578, 0]
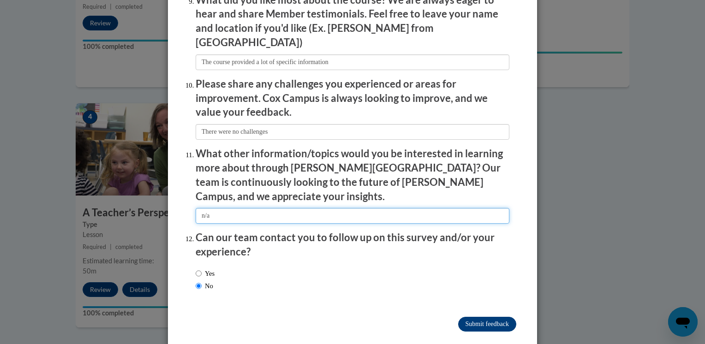
type input "n/a"
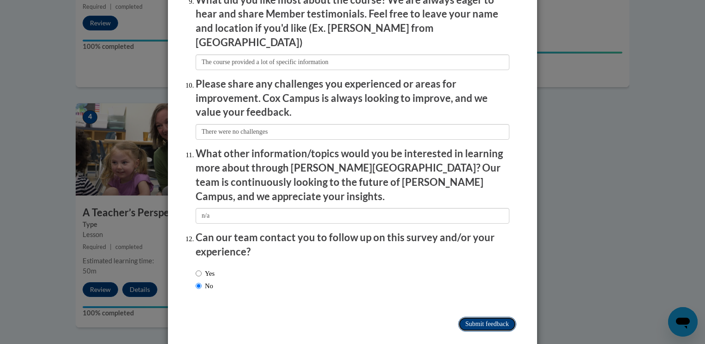
click at [504, 317] on input "Submit feedback" at bounding box center [487, 324] width 58 height 15
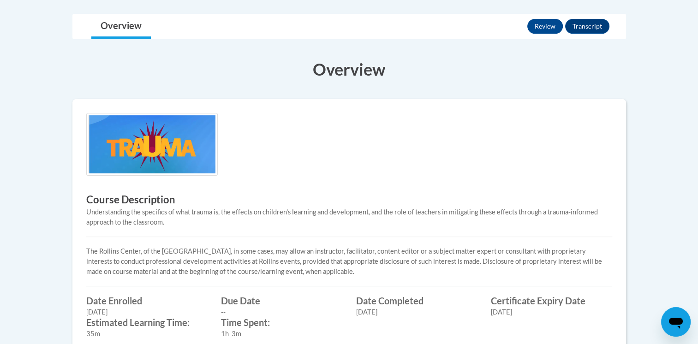
scroll to position [46, 0]
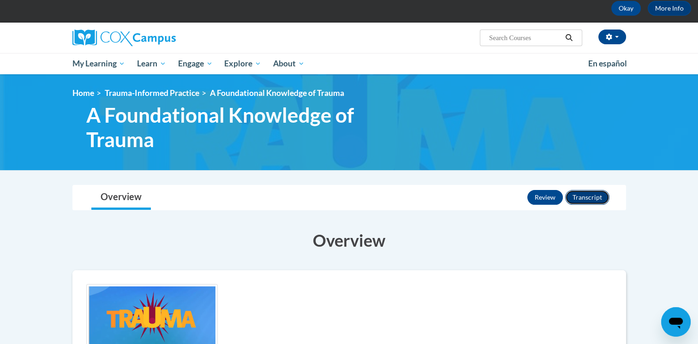
click at [604, 201] on button "Transcript" at bounding box center [587, 197] width 44 height 15
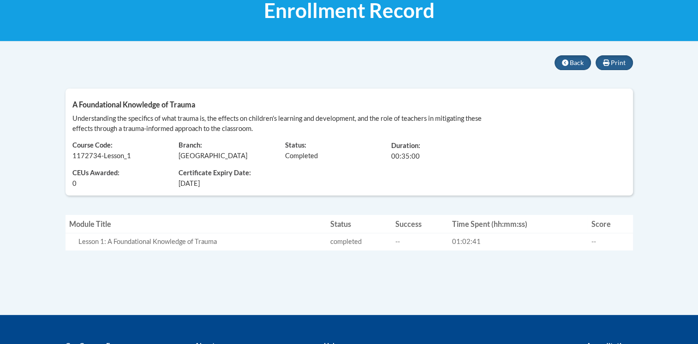
scroll to position [185, 0]
